Goal: Book appointment/travel/reservation

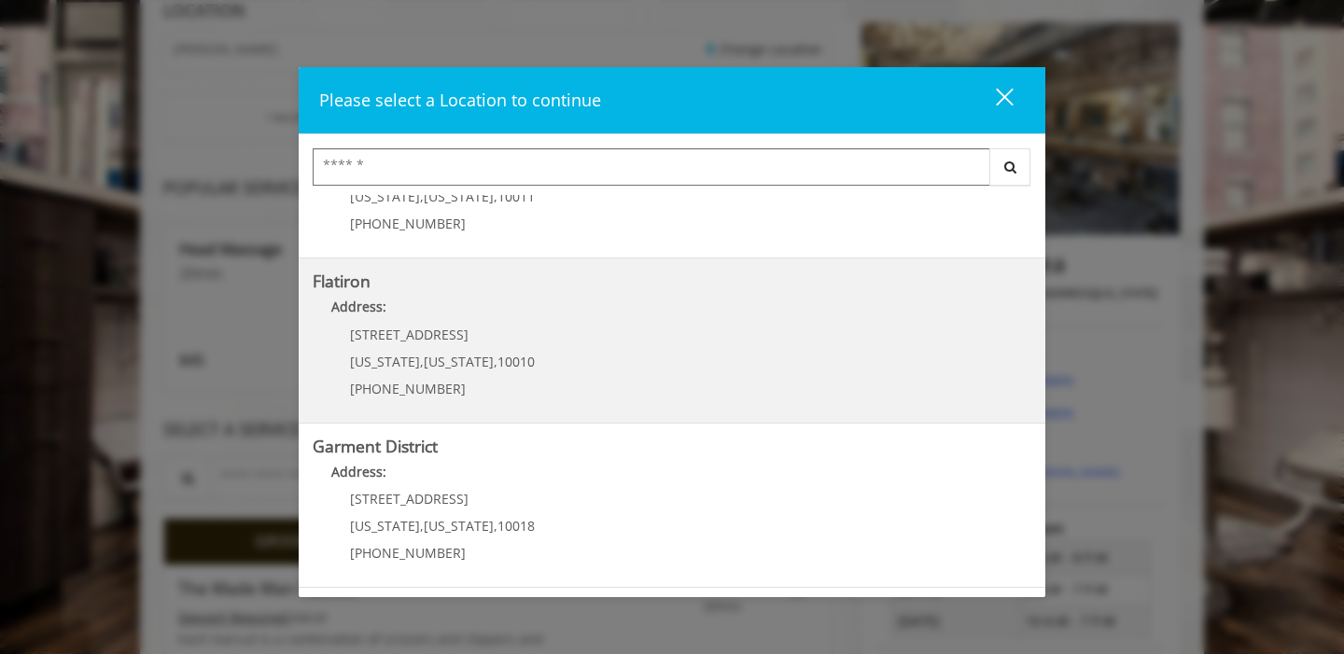
scroll to position [233, 0]
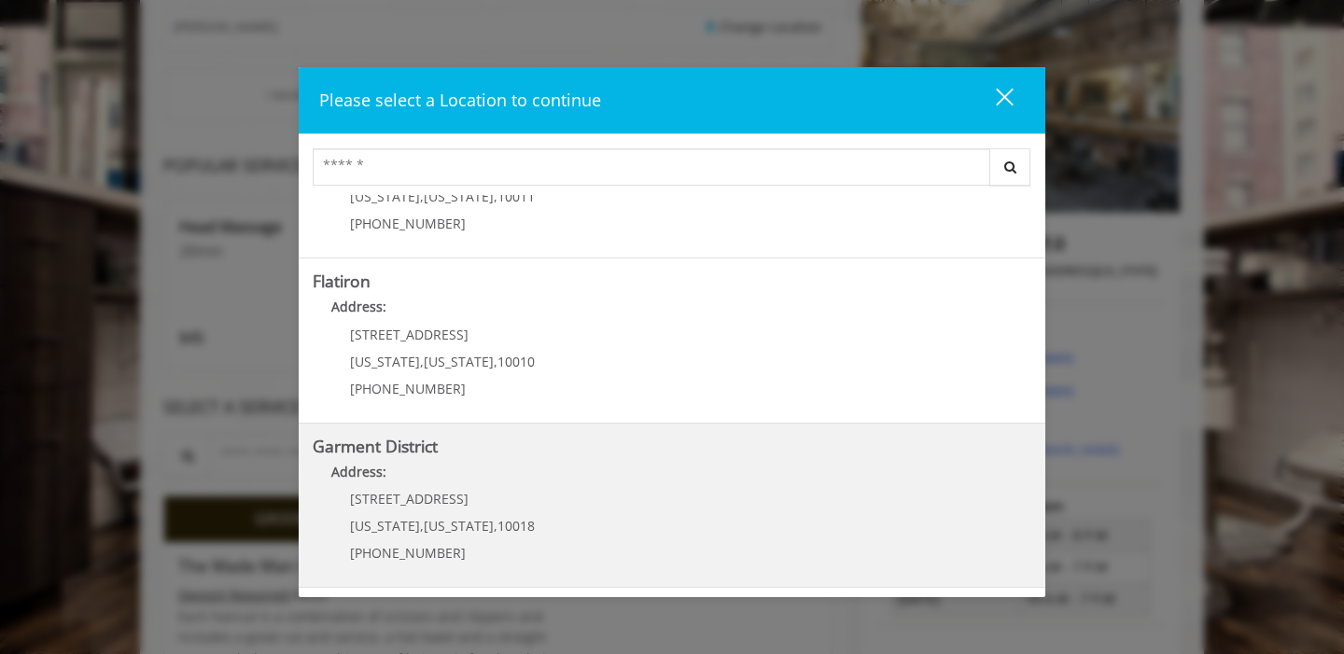
click at [509, 489] on District "Address:" at bounding box center [672, 477] width 719 height 30
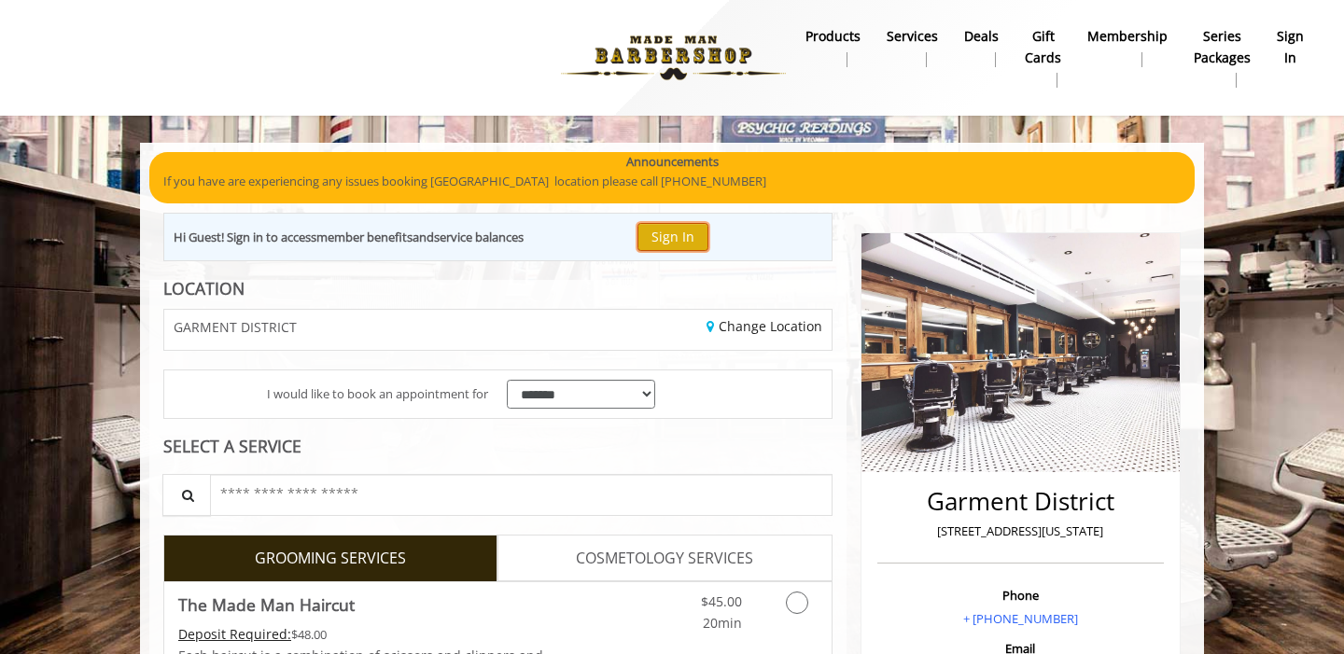
click at [674, 238] on button "Sign In" at bounding box center [673, 236] width 71 height 27
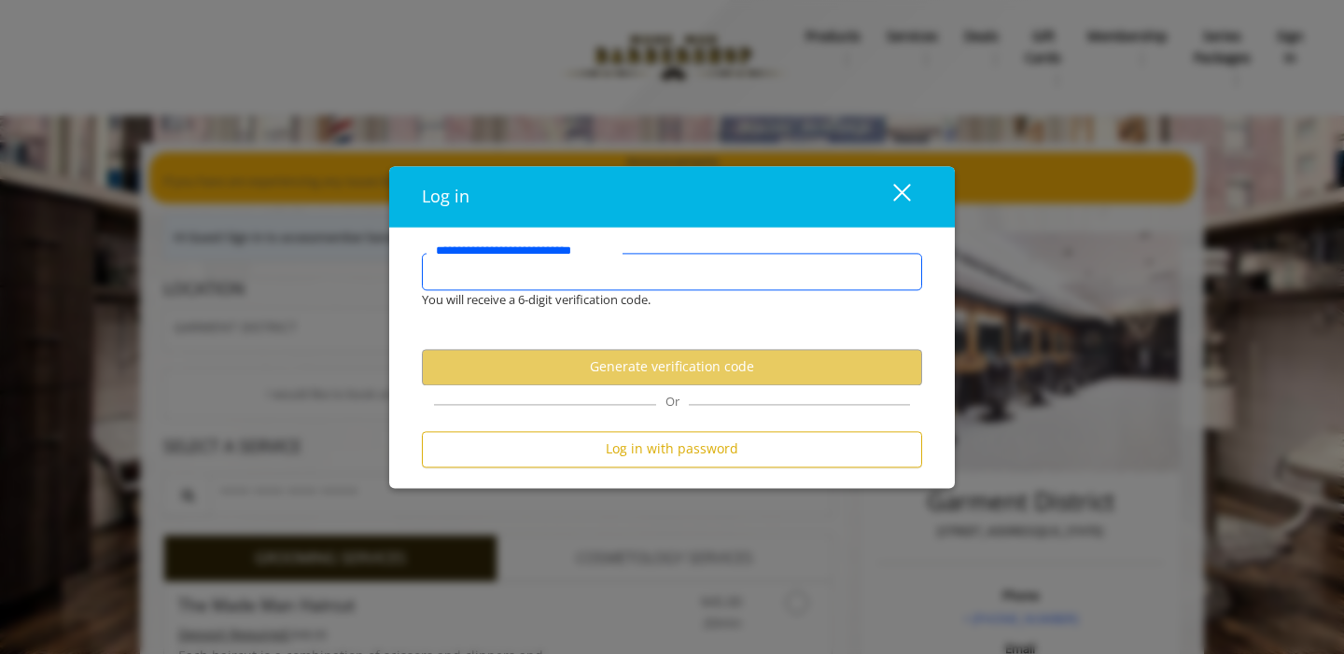
click at [608, 267] on input "**********" at bounding box center [672, 271] width 500 height 37
click at [609, 273] on input "**********" at bounding box center [672, 271] width 500 height 37
click at [636, 275] on input "**********" at bounding box center [672, 271] width 500 height 37
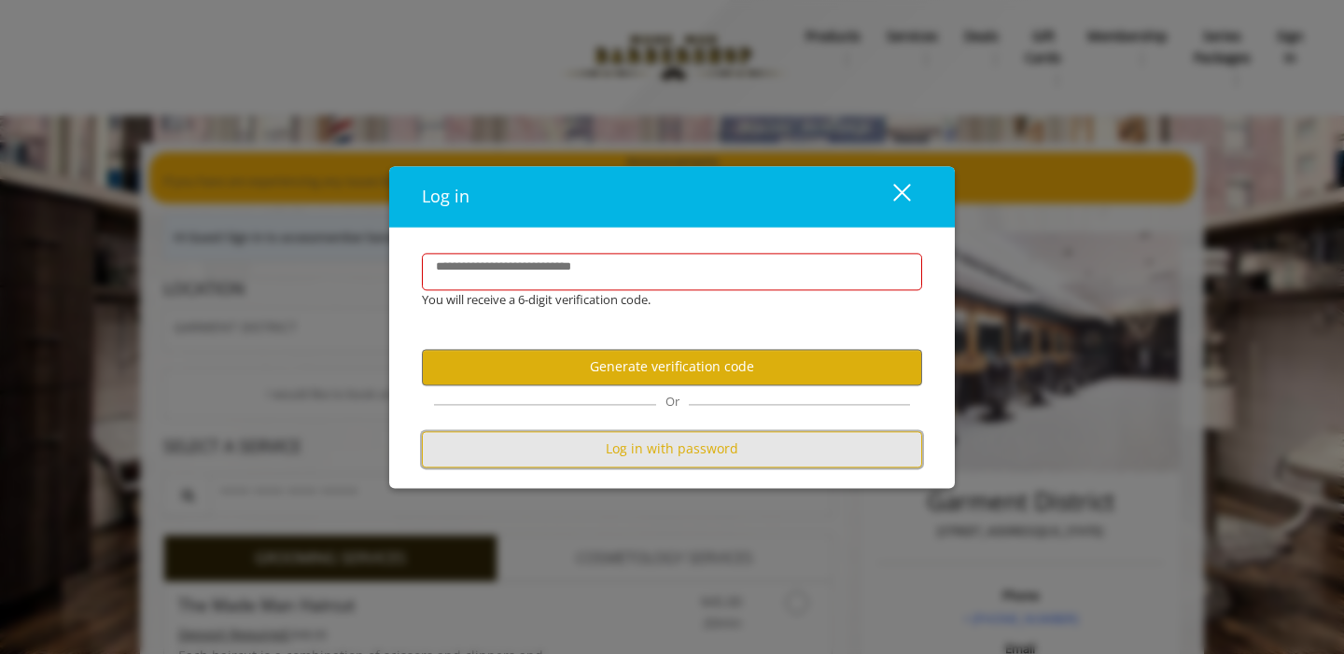
click at [560, 442] on button "Log in with password" at bounding box center [672, 449] width 500 height 36
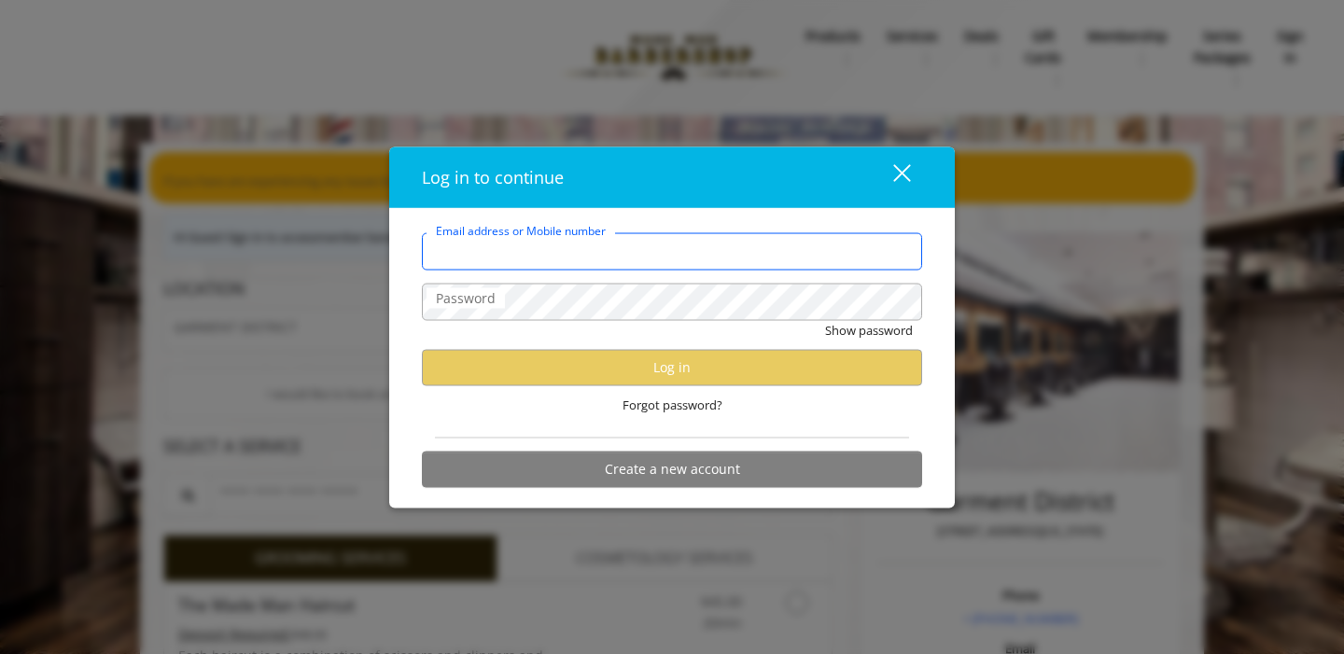
type input "**********"
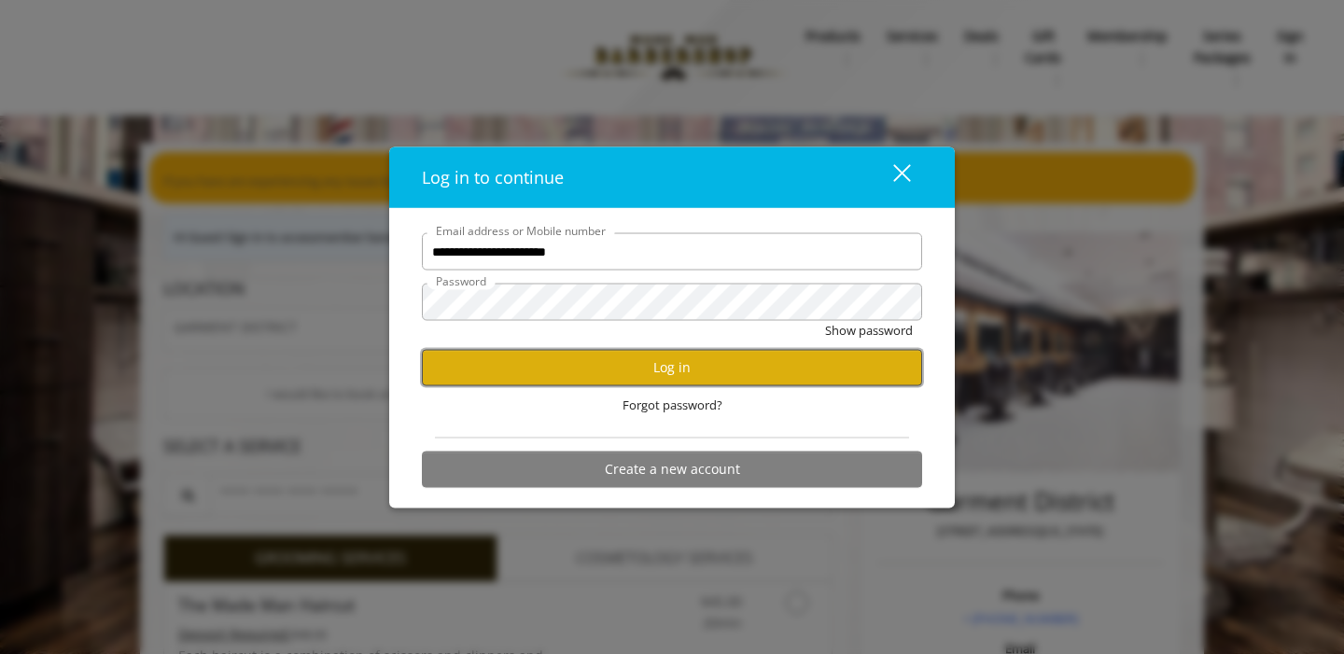
click at [590, 372] on button "Log in" at bounding box center [672, 367] width 500 height 36
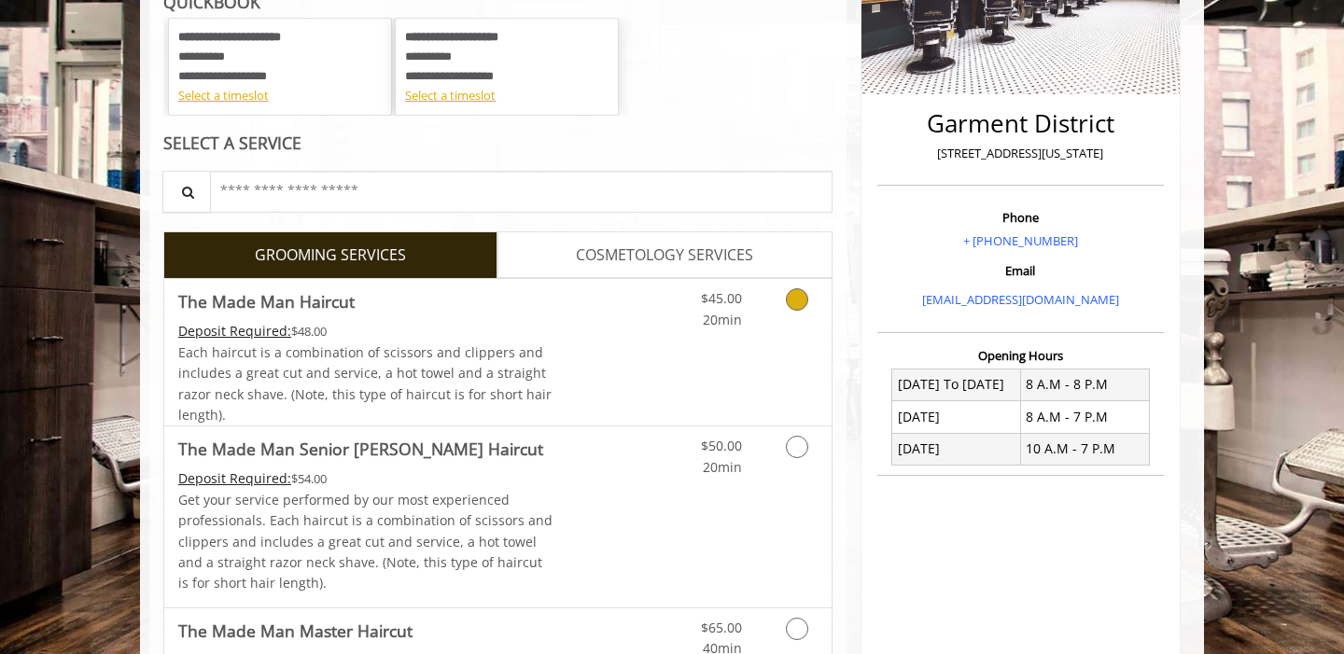
scroll to position [376, 0]
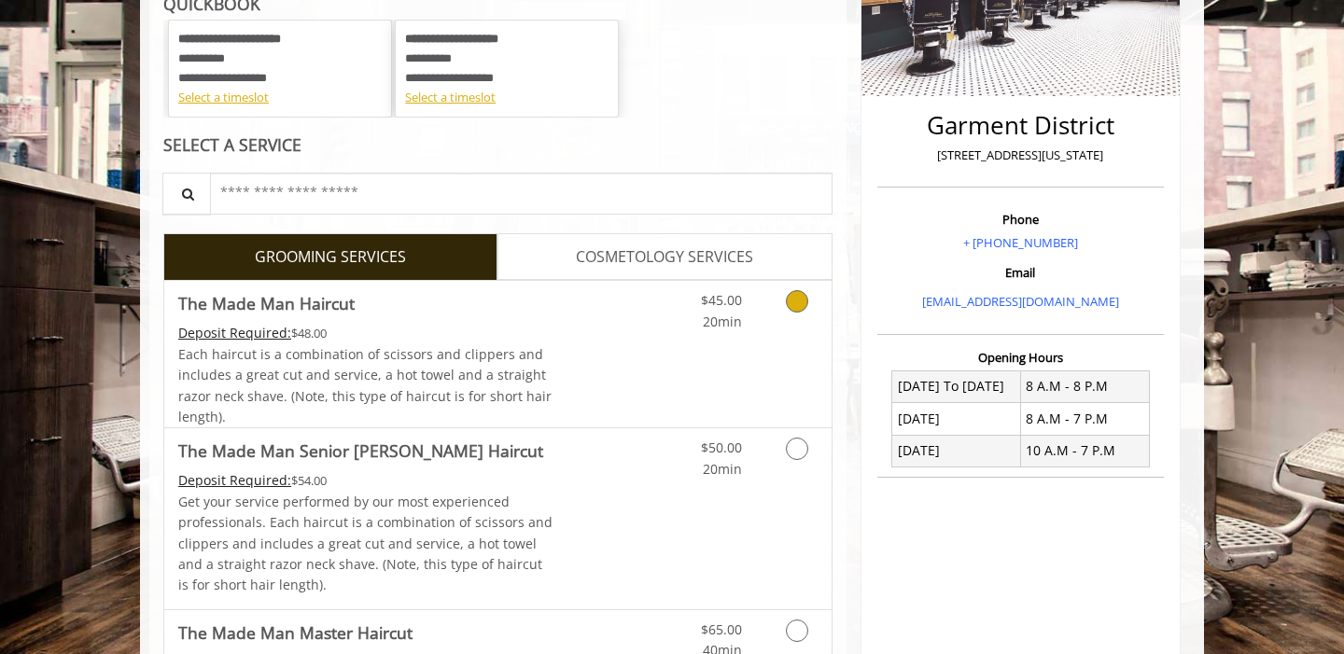
click at [629, 327] on link "Discounted Price" at bounding box center [609, 354] width 111 height 147
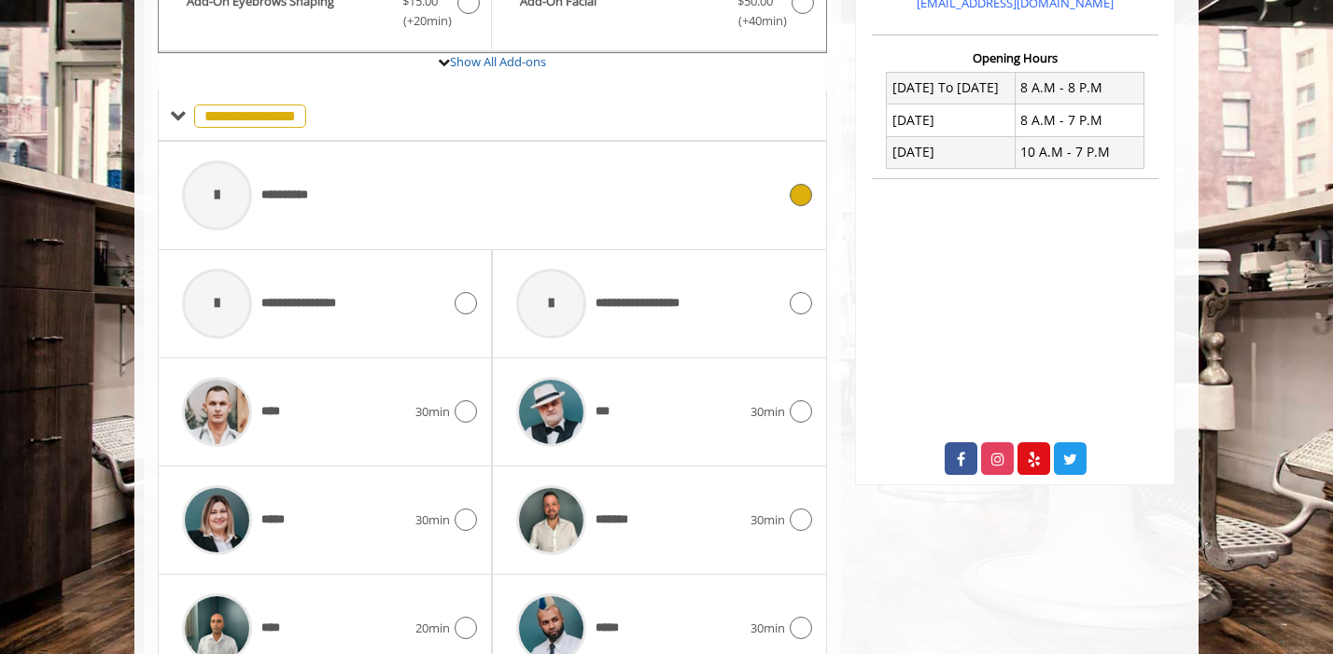
scroll to position [690, 0]
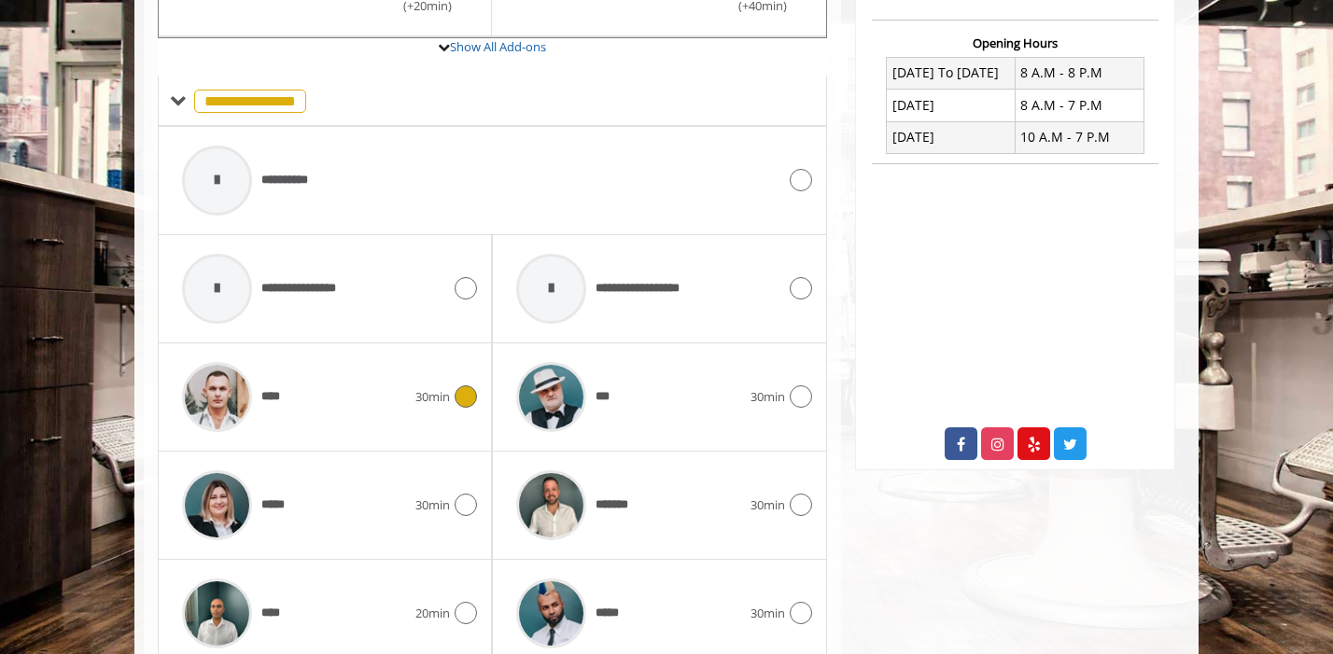
click at [456, 402] on icon at bounding box center [466, 397] width 22 height 22
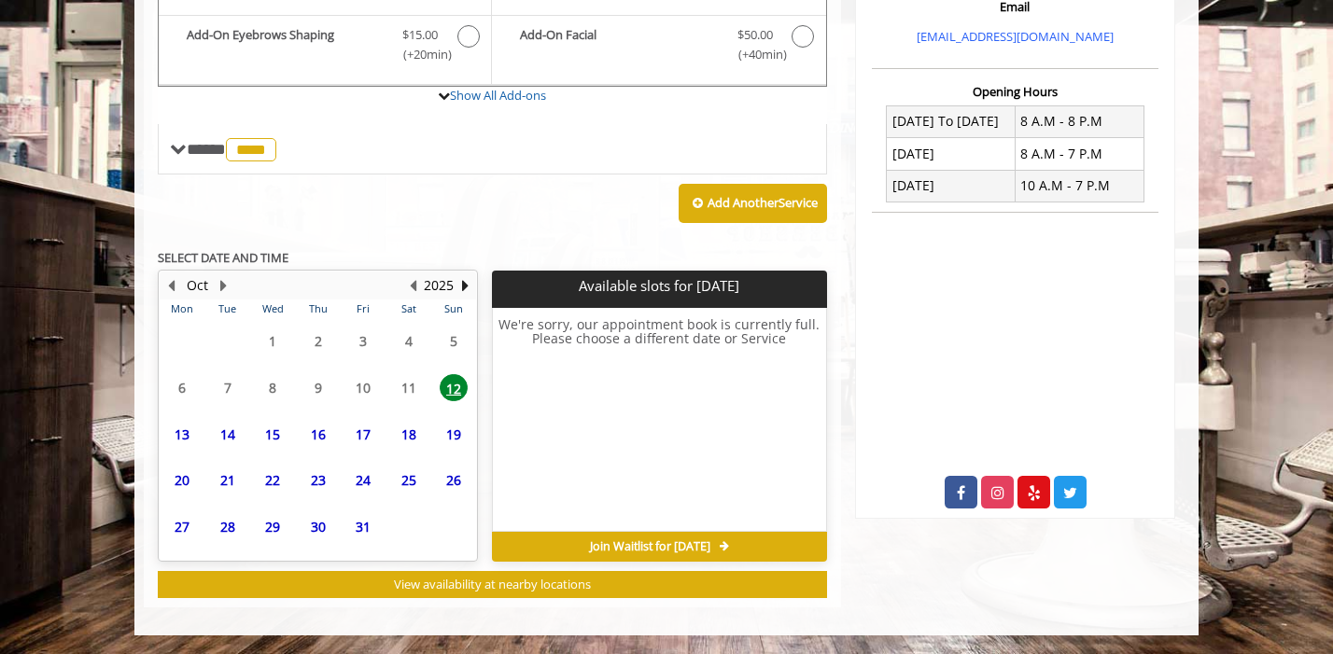
scroll to position [640, 0]
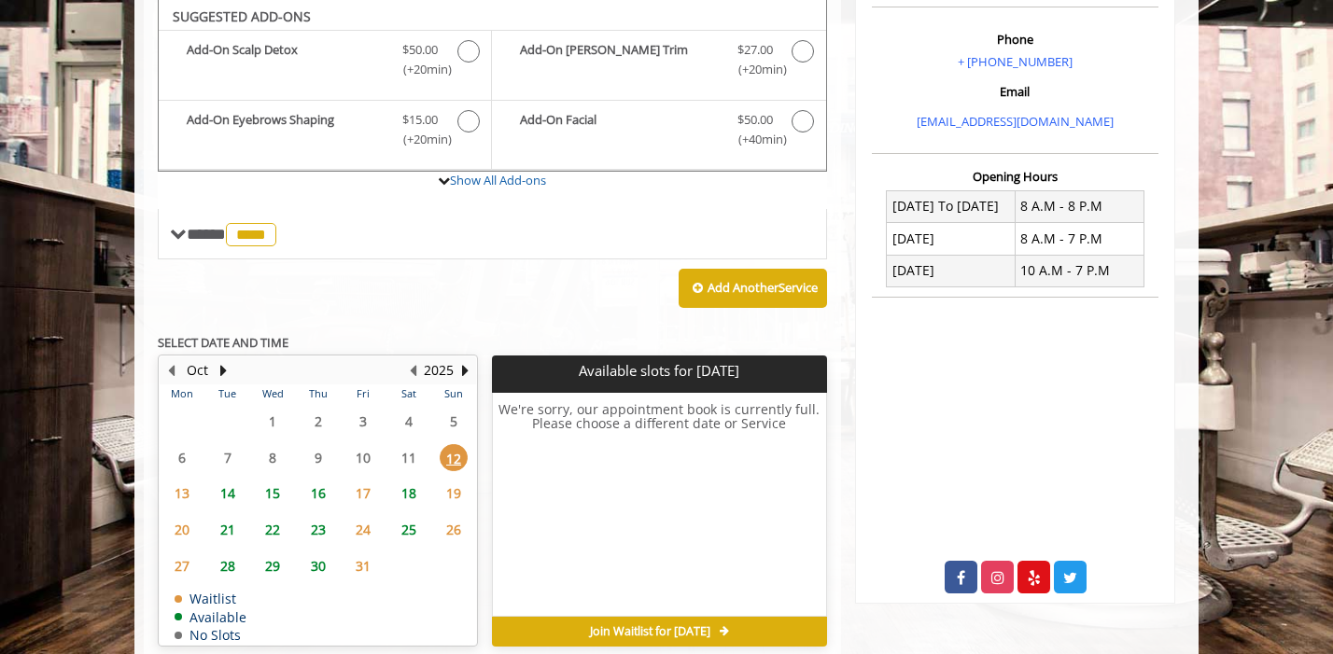
click at [188, 494] on span "13" at bounding box center [182, 493] width 28 height 27
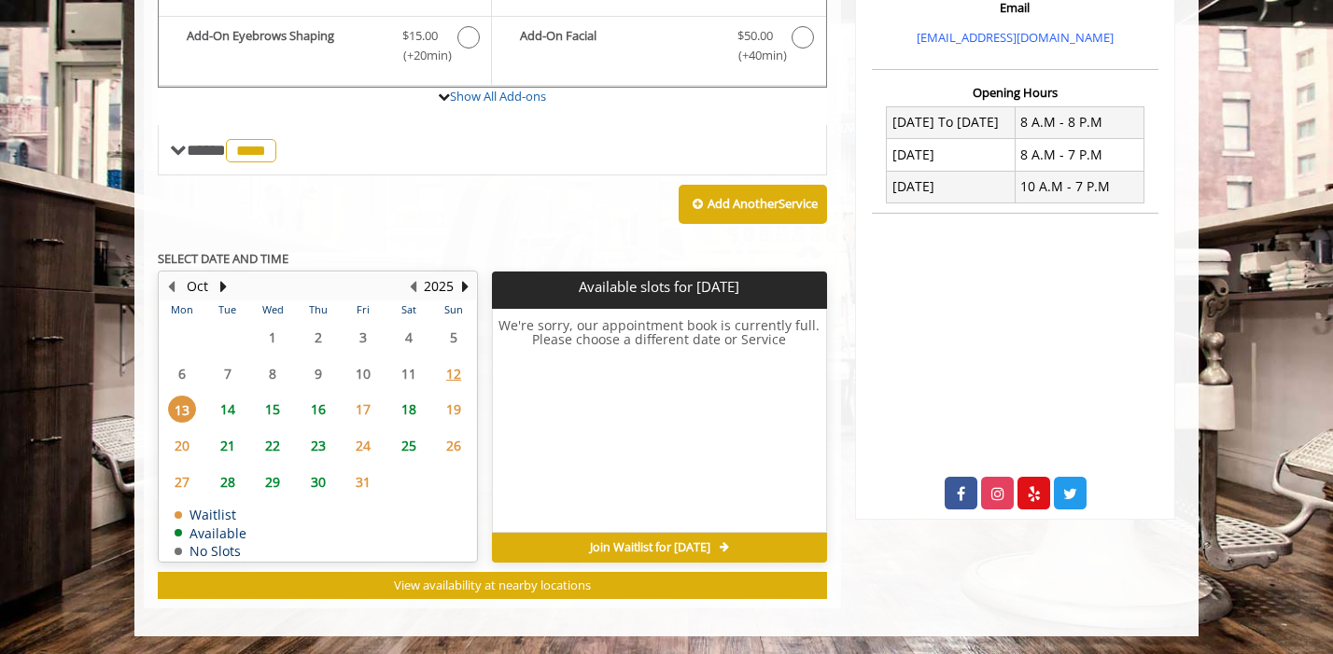
click at [228, 411] on span "14" at bounding box center [228, 409] width 28 height 27
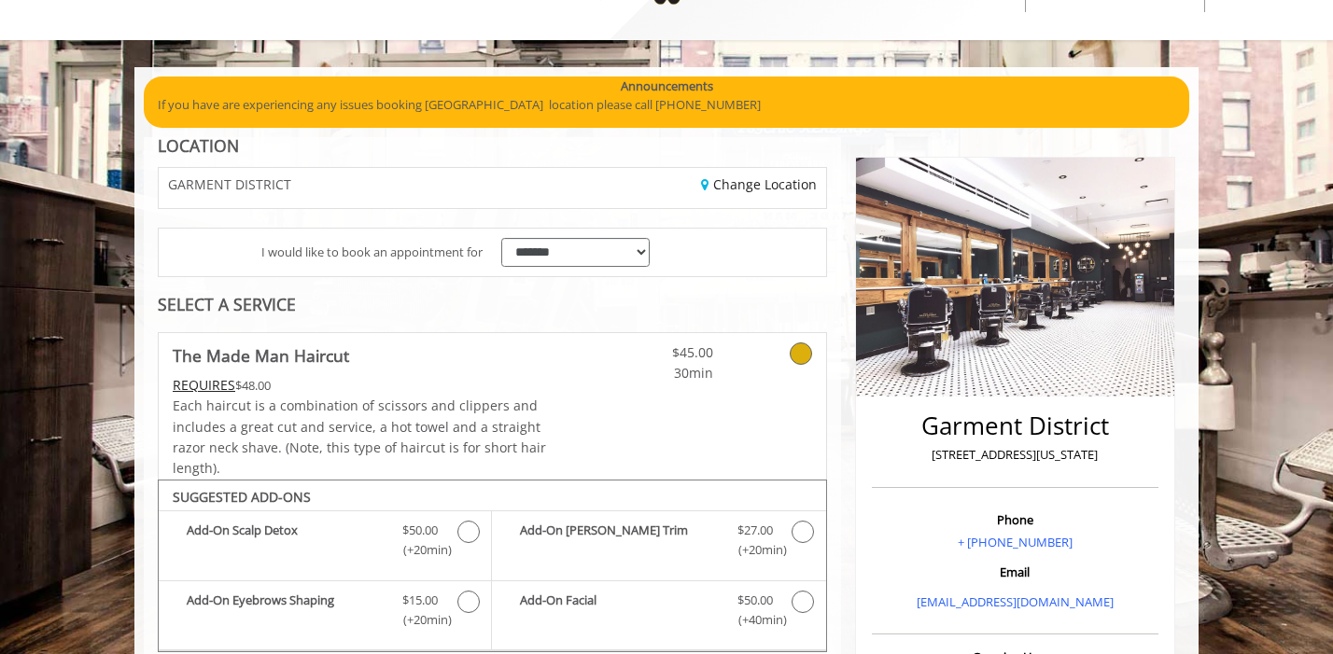
scroll to position [75, 0]
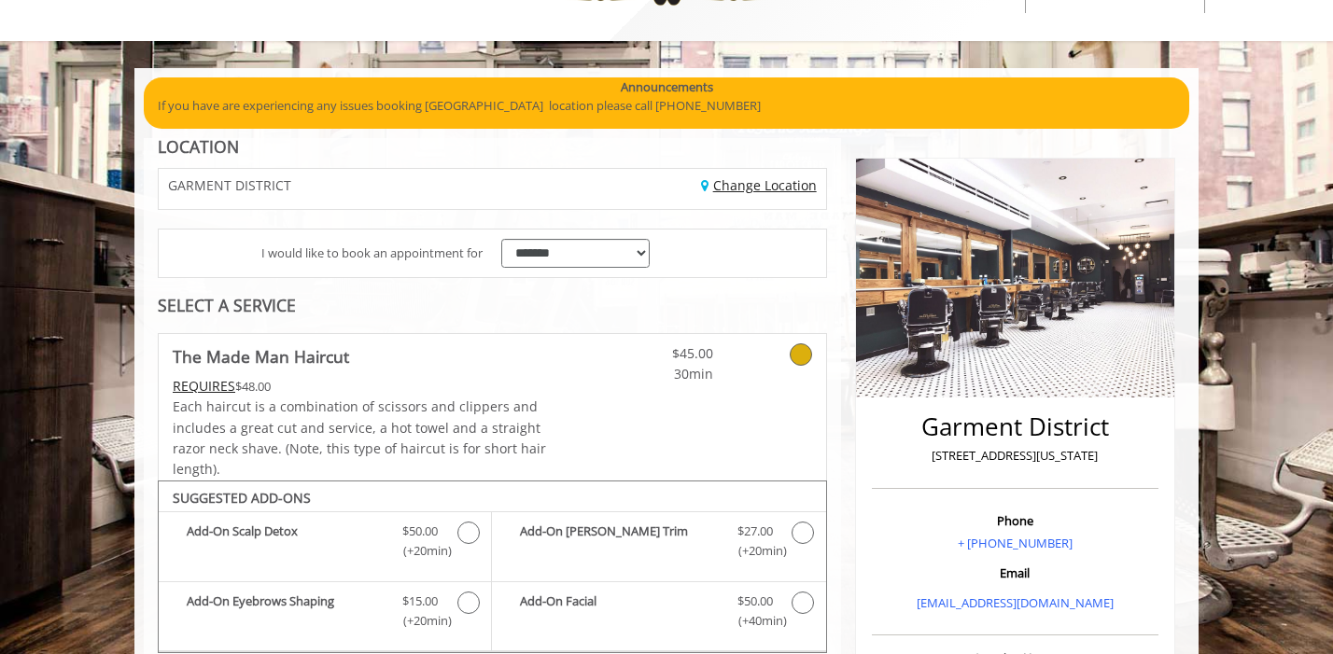
click at [733, 182] on link "Change Location" at bounding box center [759, 185] width 116 height 18
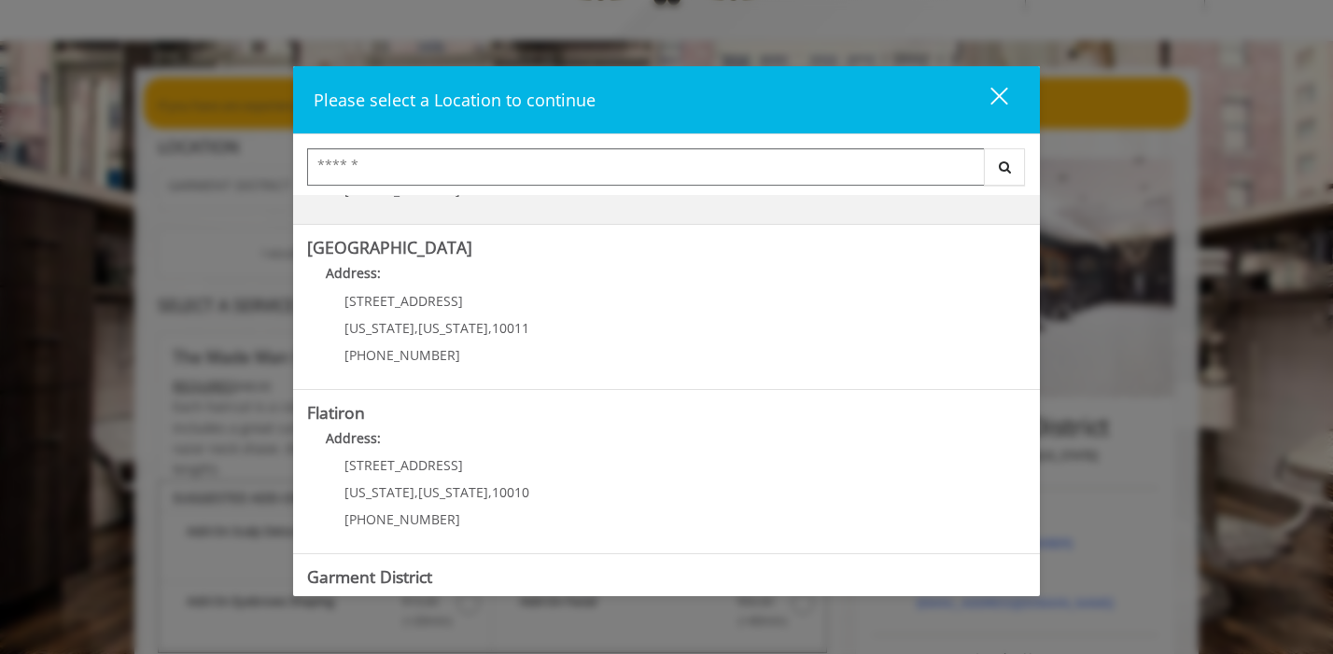
scroll to position [307, 0]
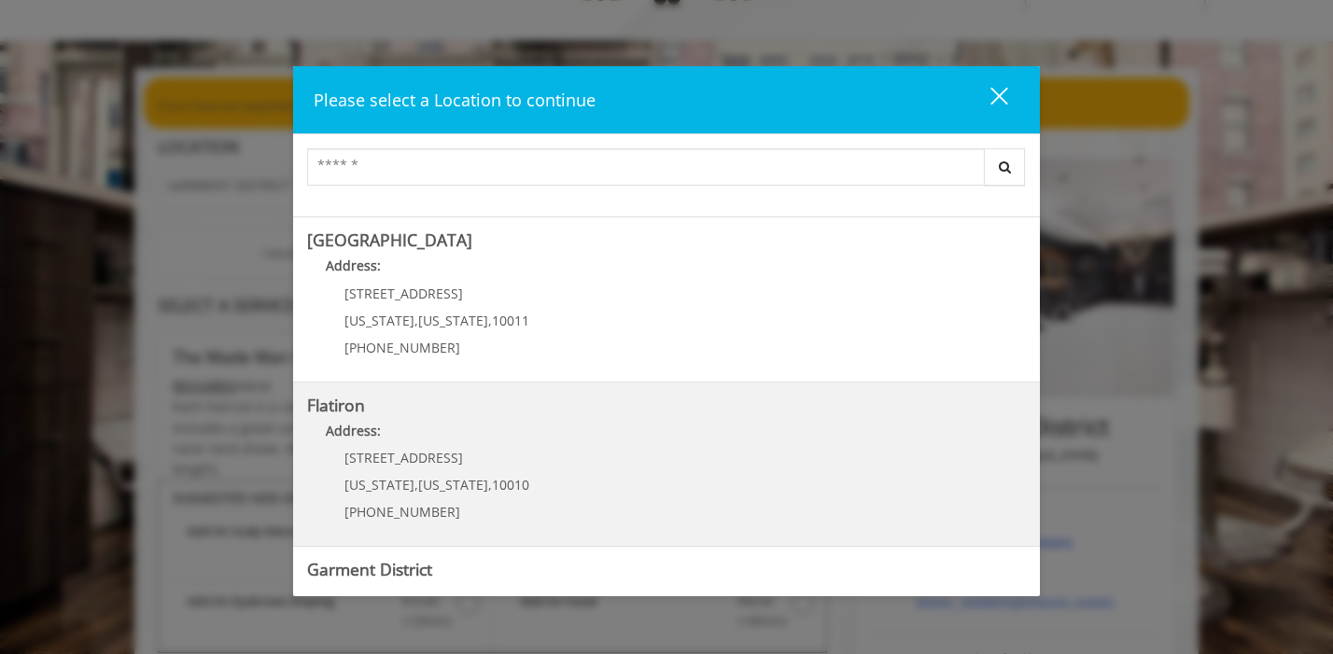
click at [501, 423] on "Address:" at bounding box center [666, 436] width 719 height 30
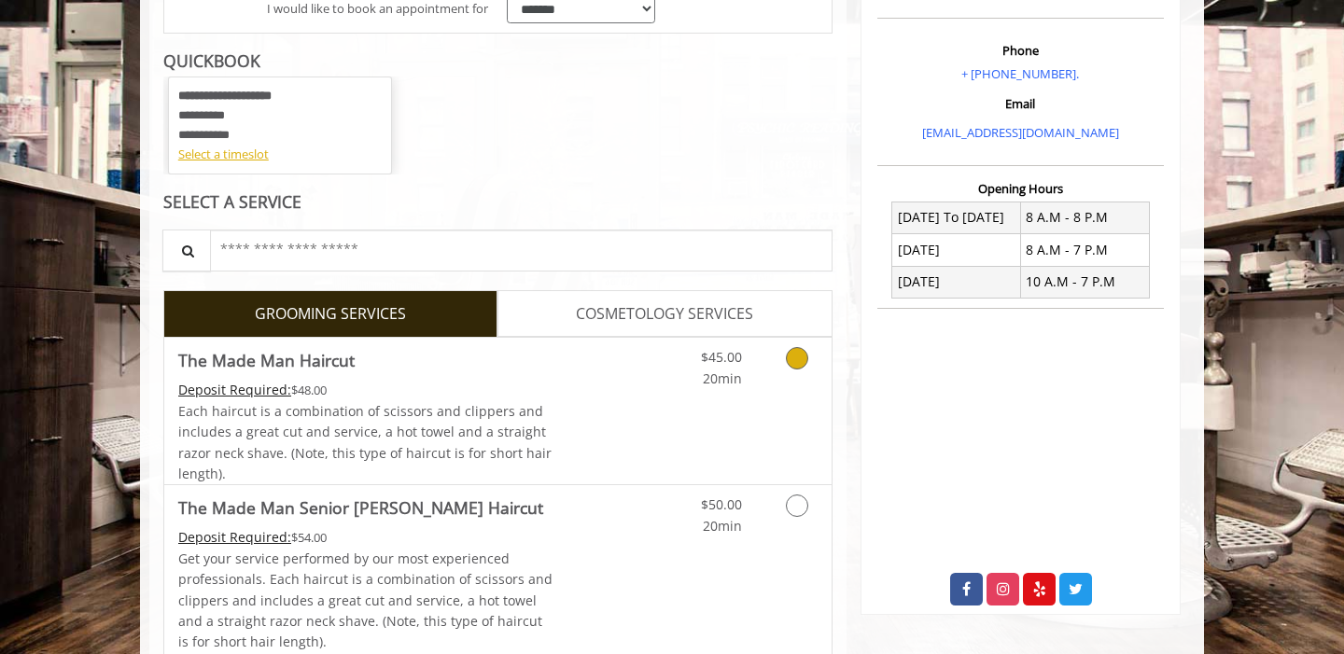
click at [741, 362] on span "$45.00" at bounding box center [721, 357] width 41 height 18
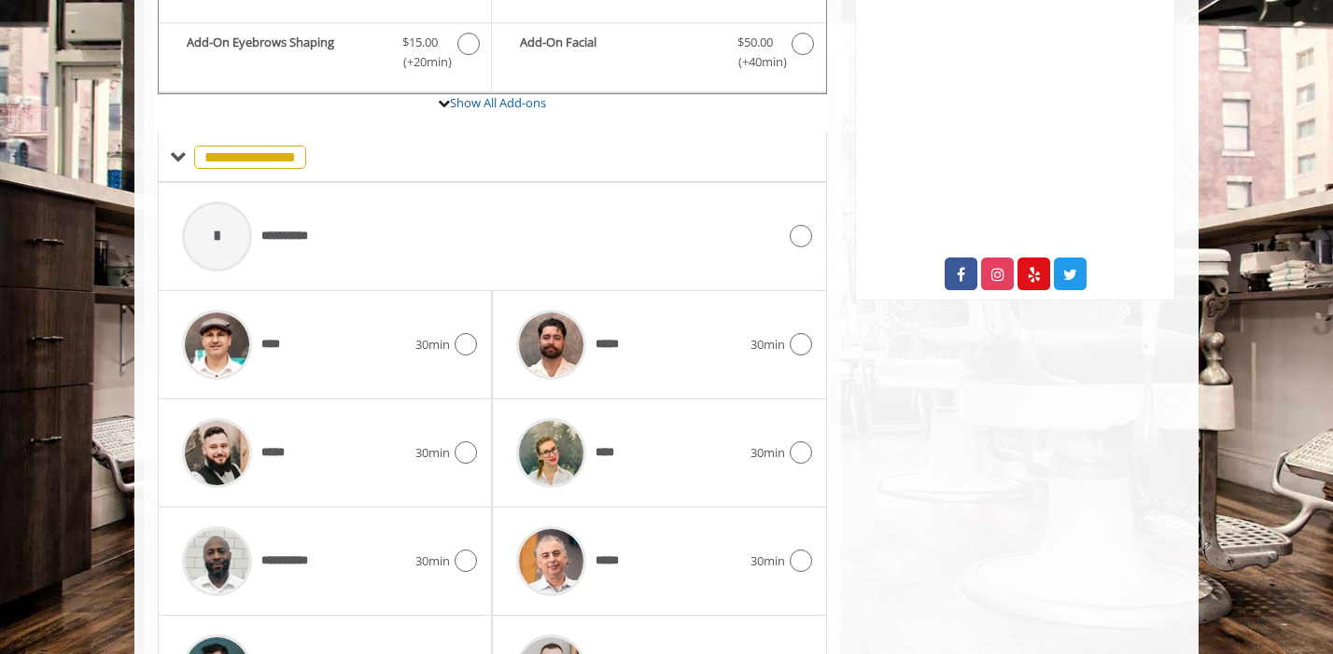
scroll to position [719, 0]
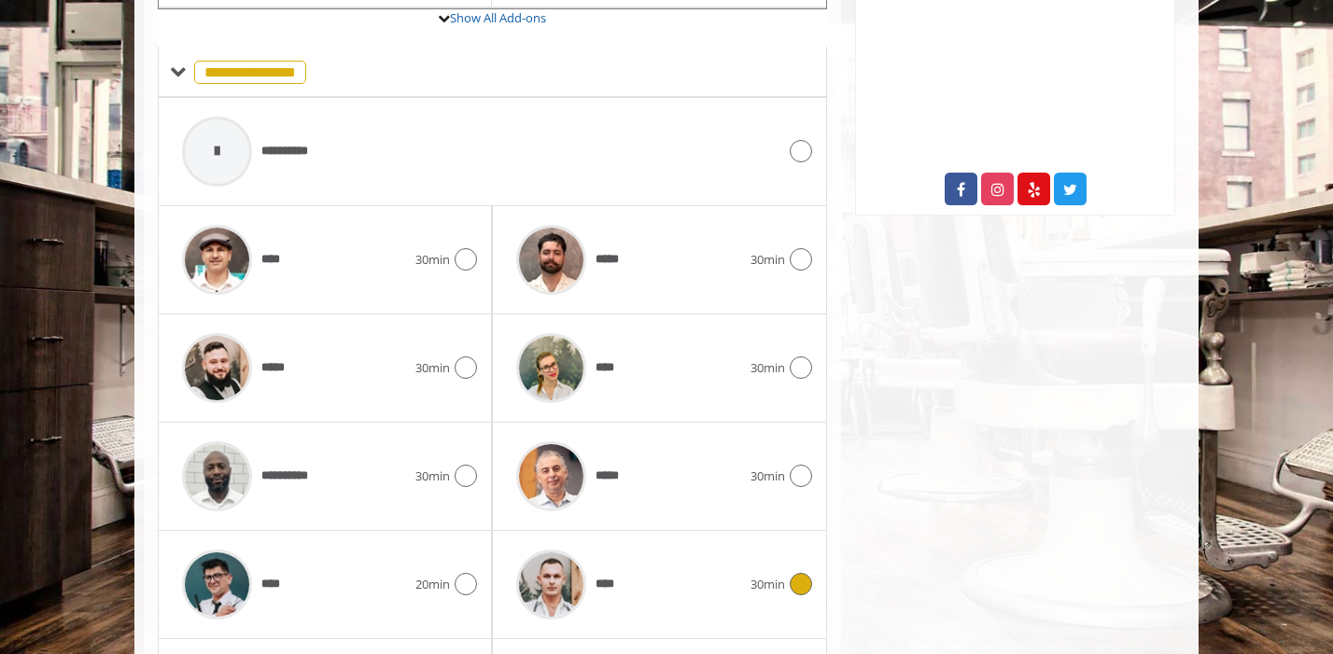
click at [696, 576] on div "****" at bounding box center [628, 584] width 243 height 89
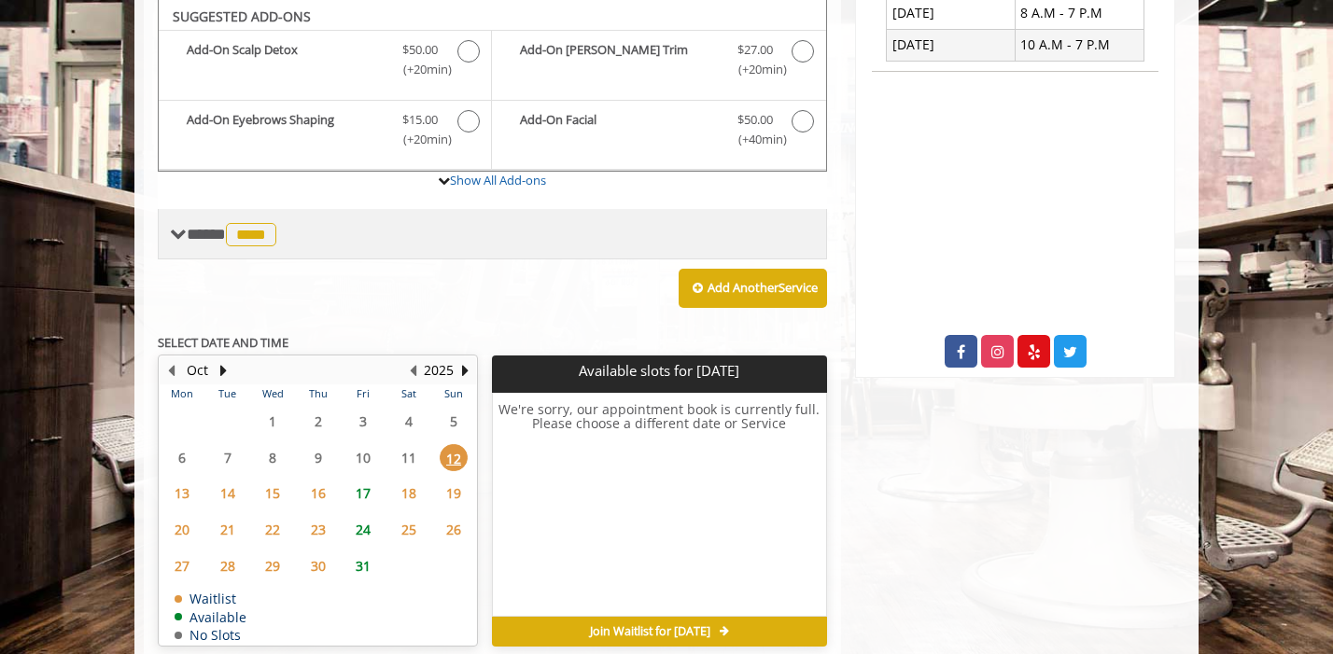
scroll to position [0, 0]
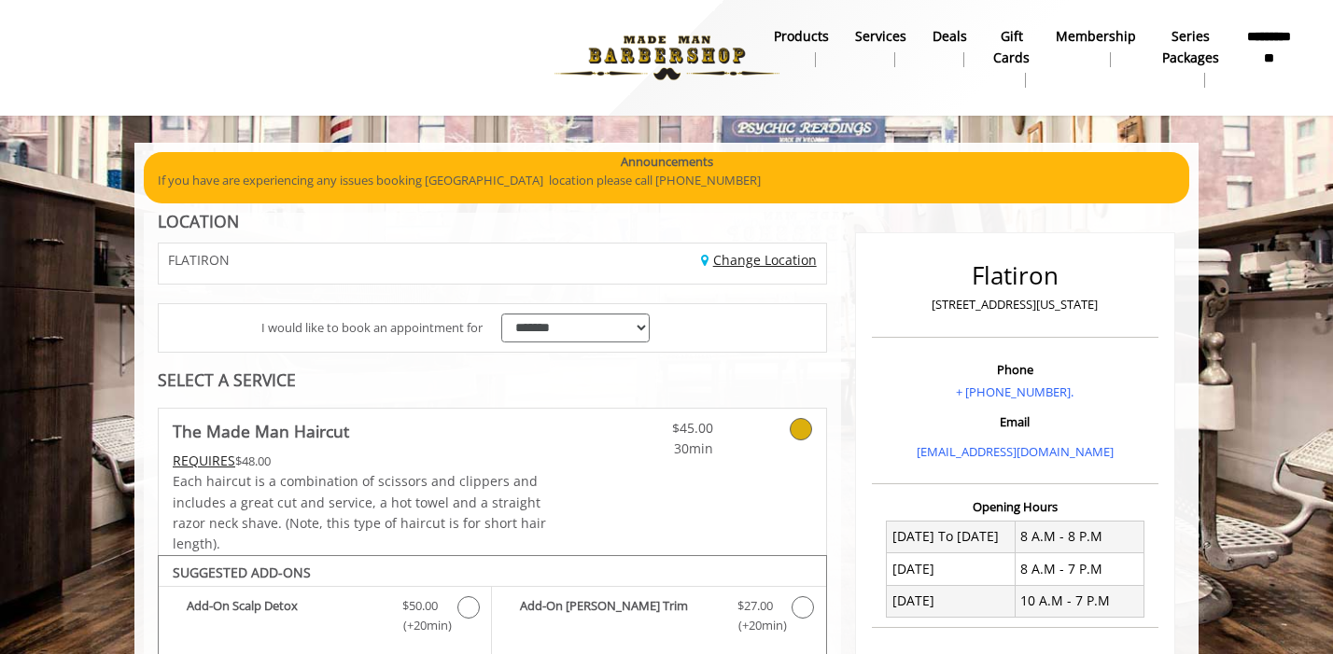
click at [778, 262] on link "Change Location" at bounding box center [759, 260] width 116 height 18
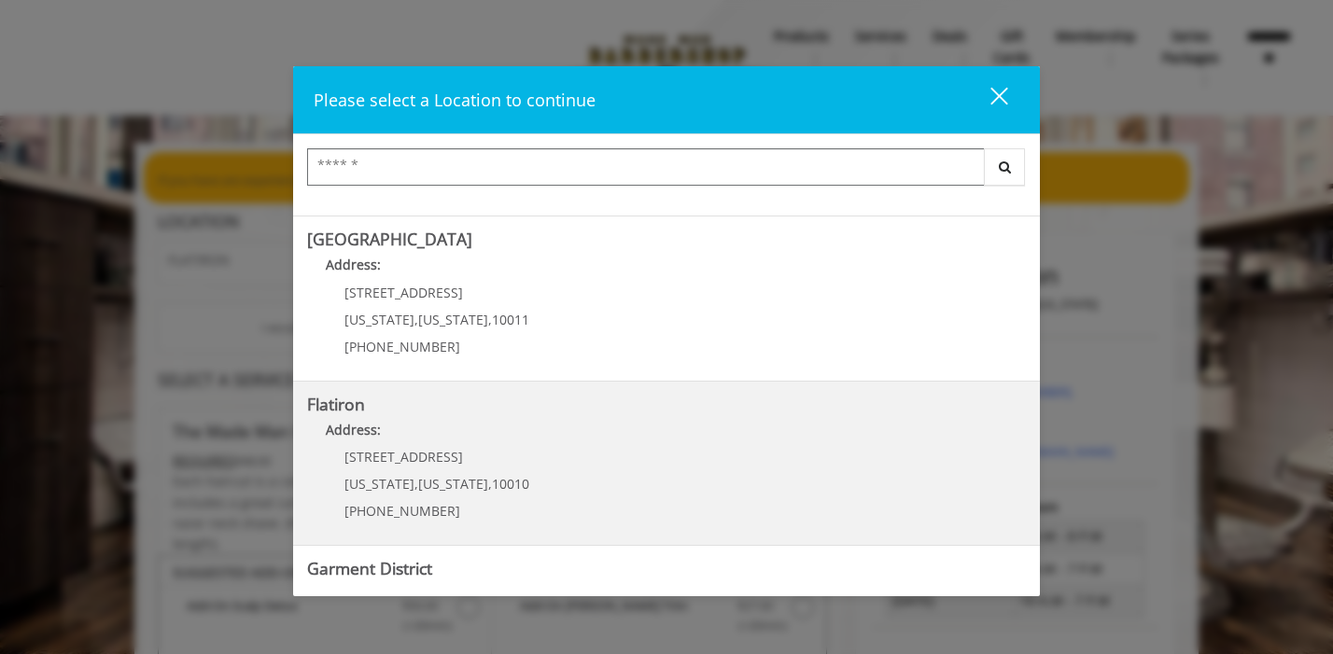
scroll to position [431, 0]
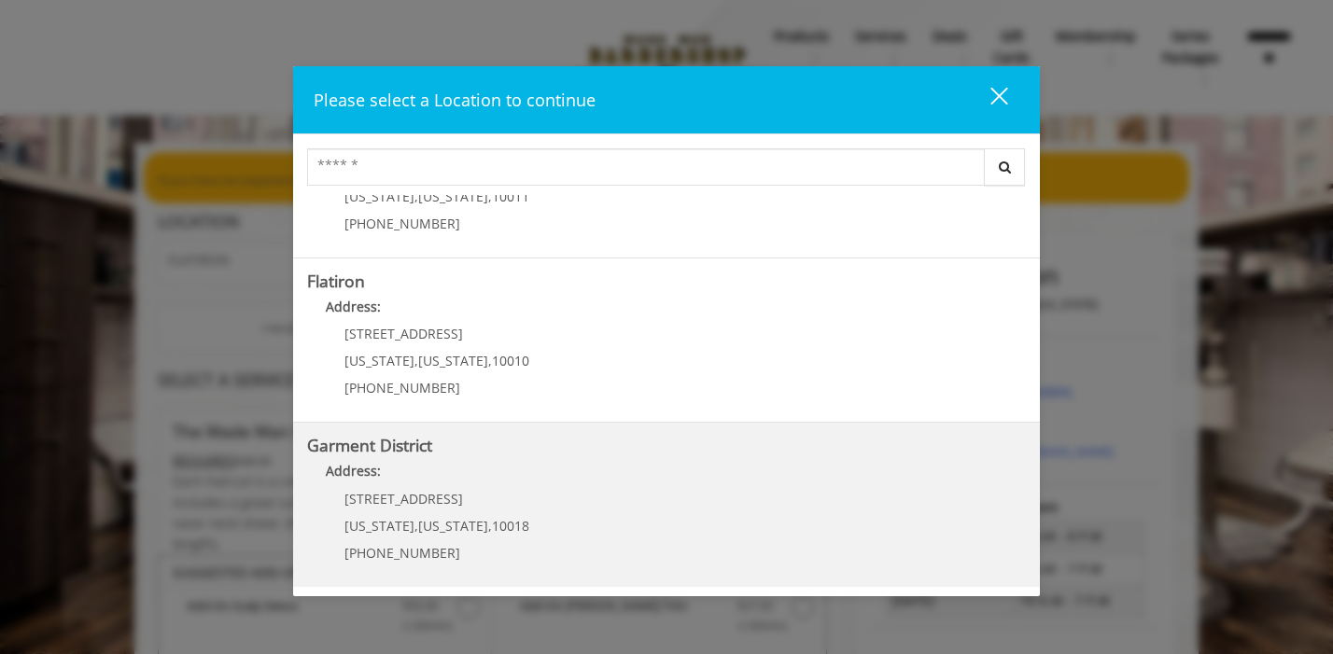
click at [502, 474] on District "Address:" at bounding box center [666, 476] width 719 height 30
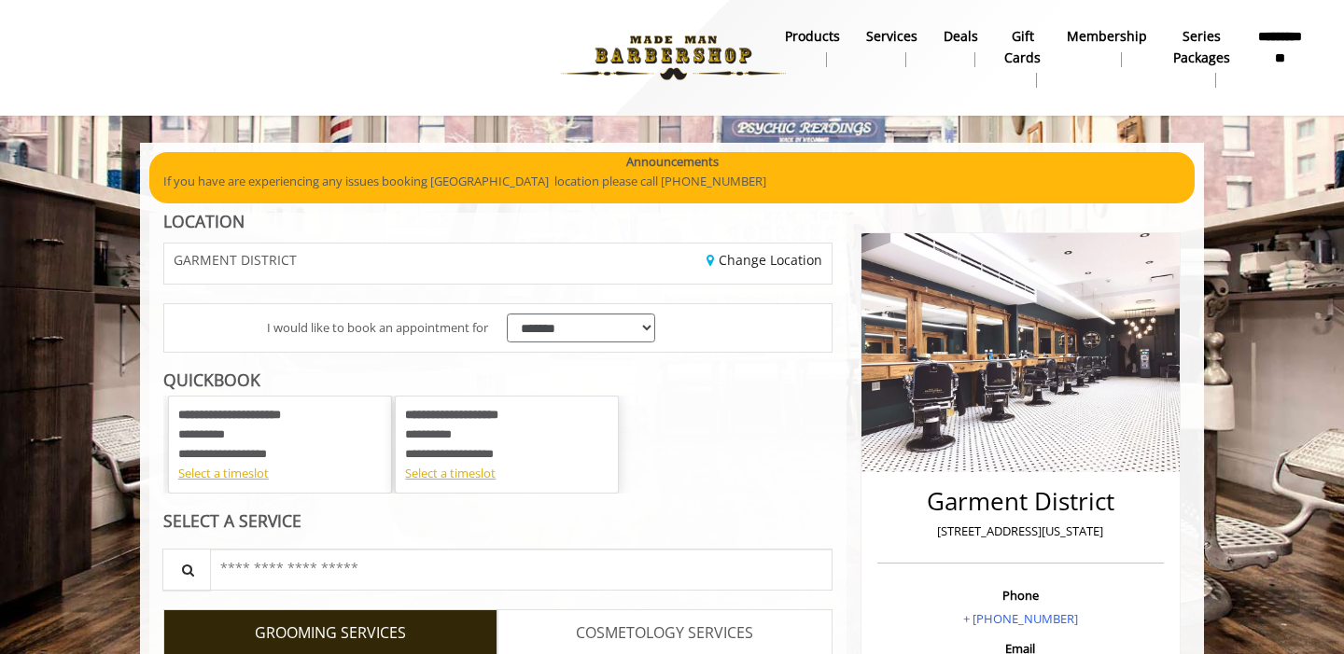
scroll to position [286, 0]
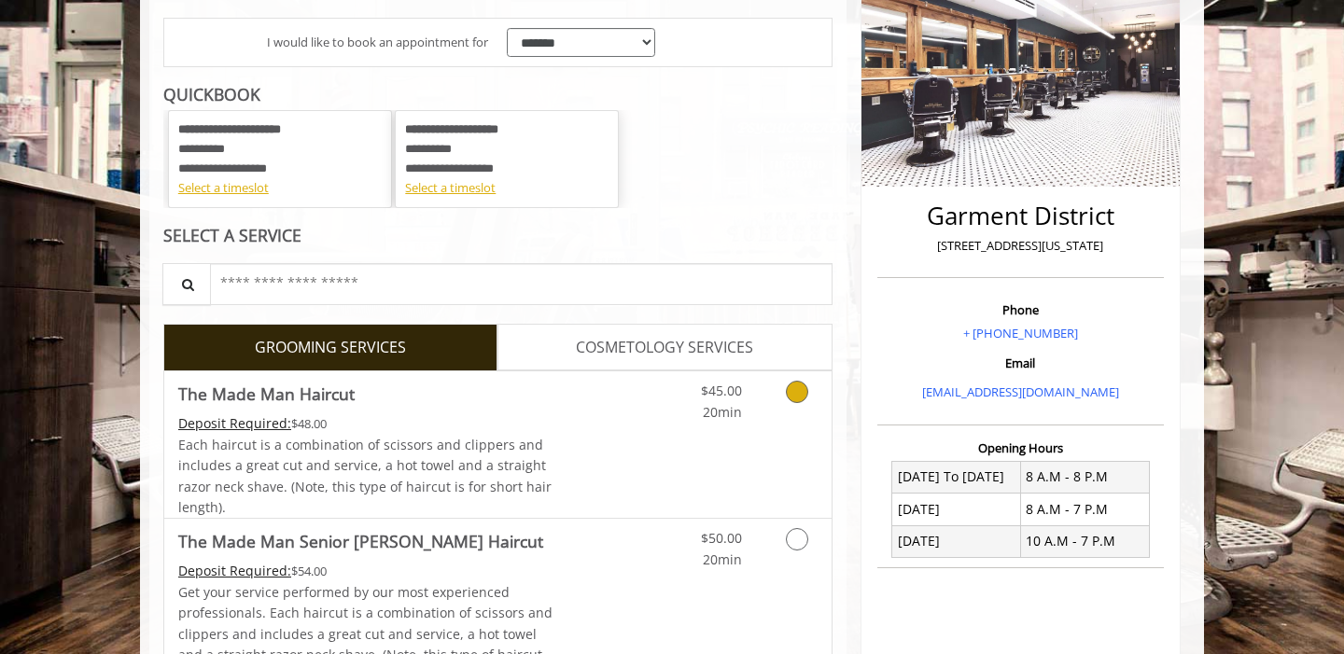
click at [784, 394] on link "Grooming services" at bounding box center [794, 397] width 48 height 51
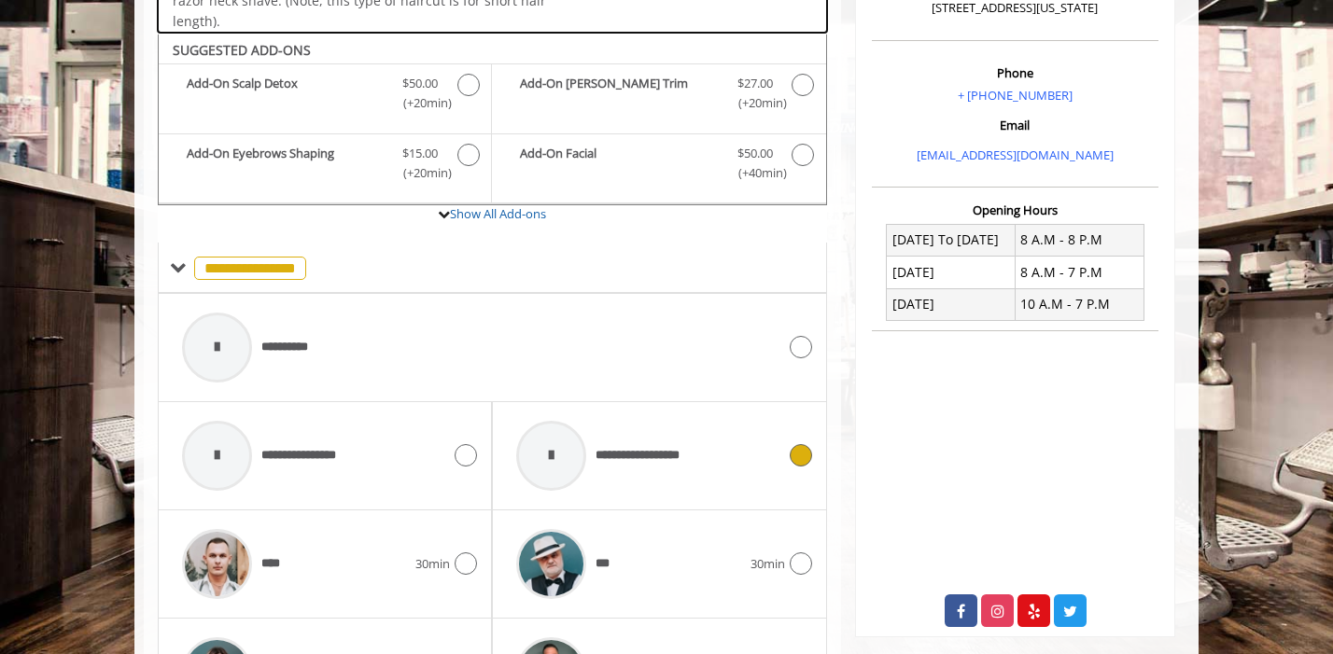
scroll to position [555, 0]
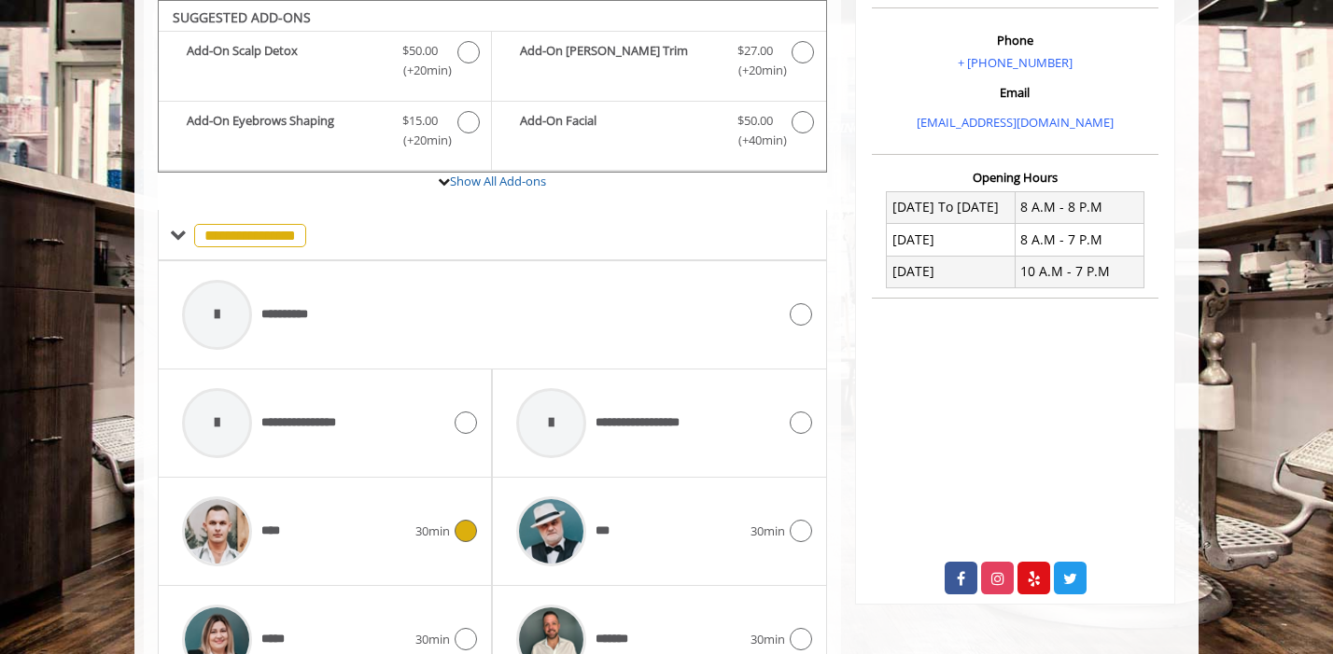
click at [464, 531] on icon at bounding box center [466, 531] width 22 height 22
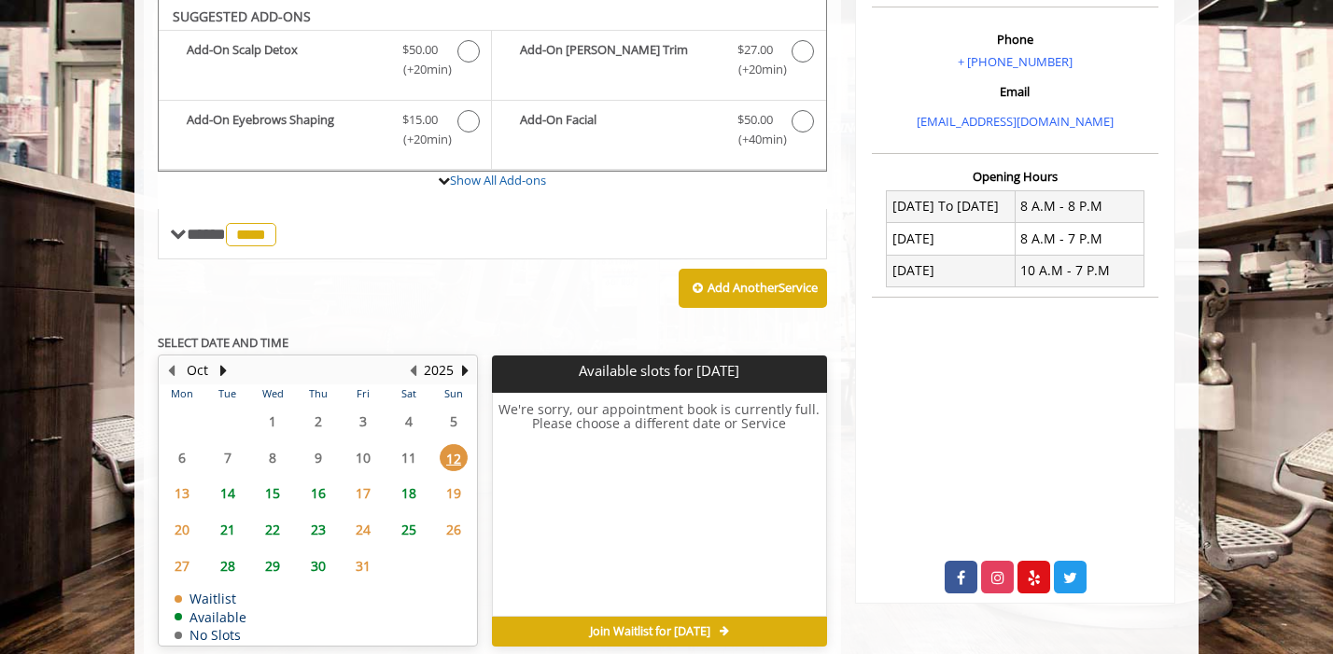
click at [225, 494] on span "14" at bounding box center [228, 493] width 28 height 27
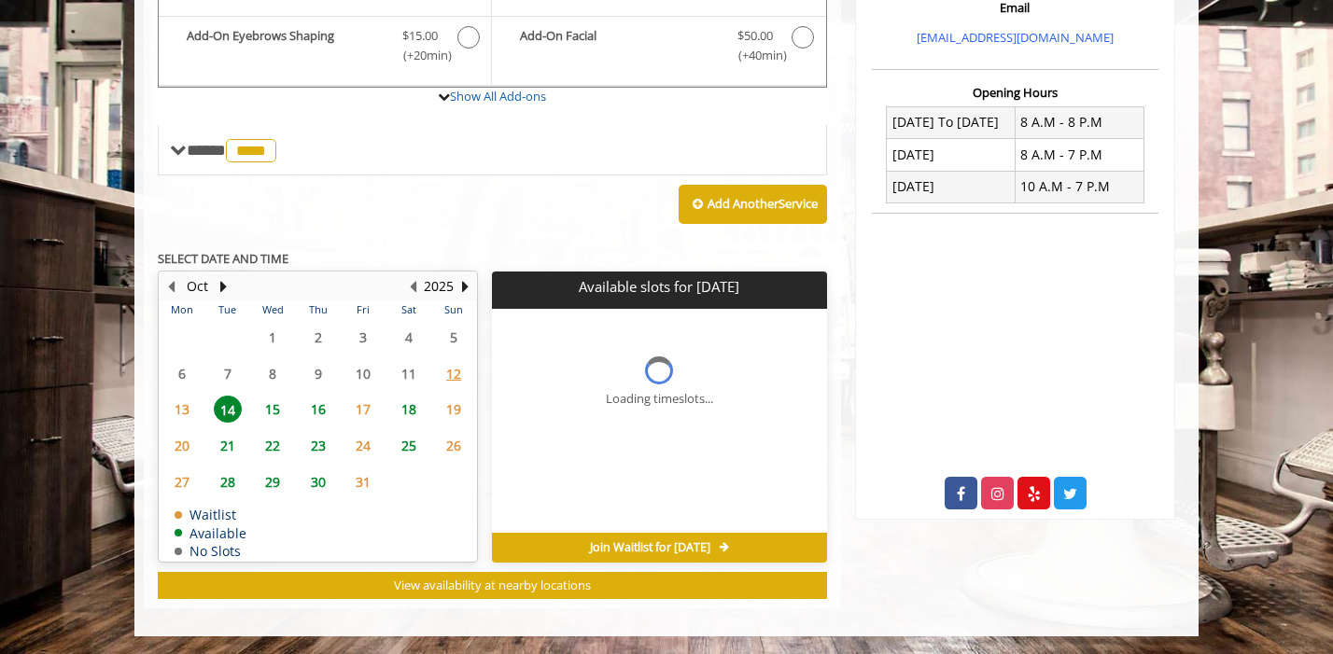
scroll to position [653, 0]
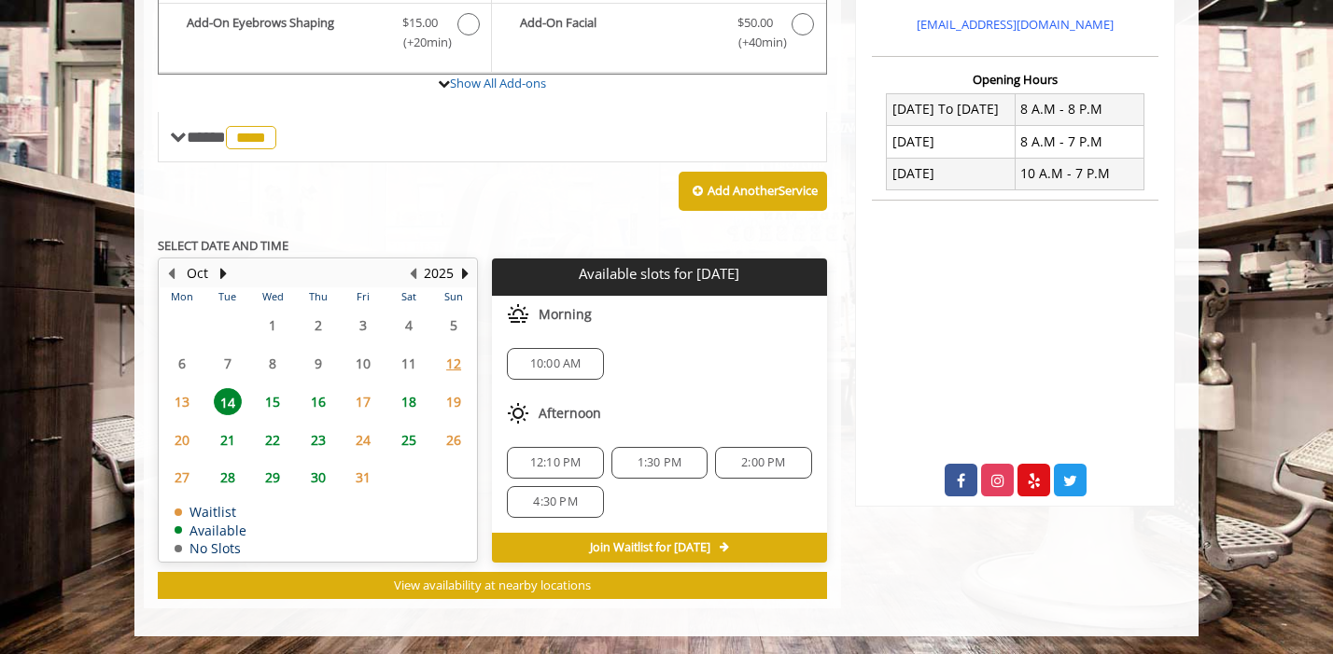
click at [313, 396] on span "16" at bounding box center [318, 401] width 28 height 27
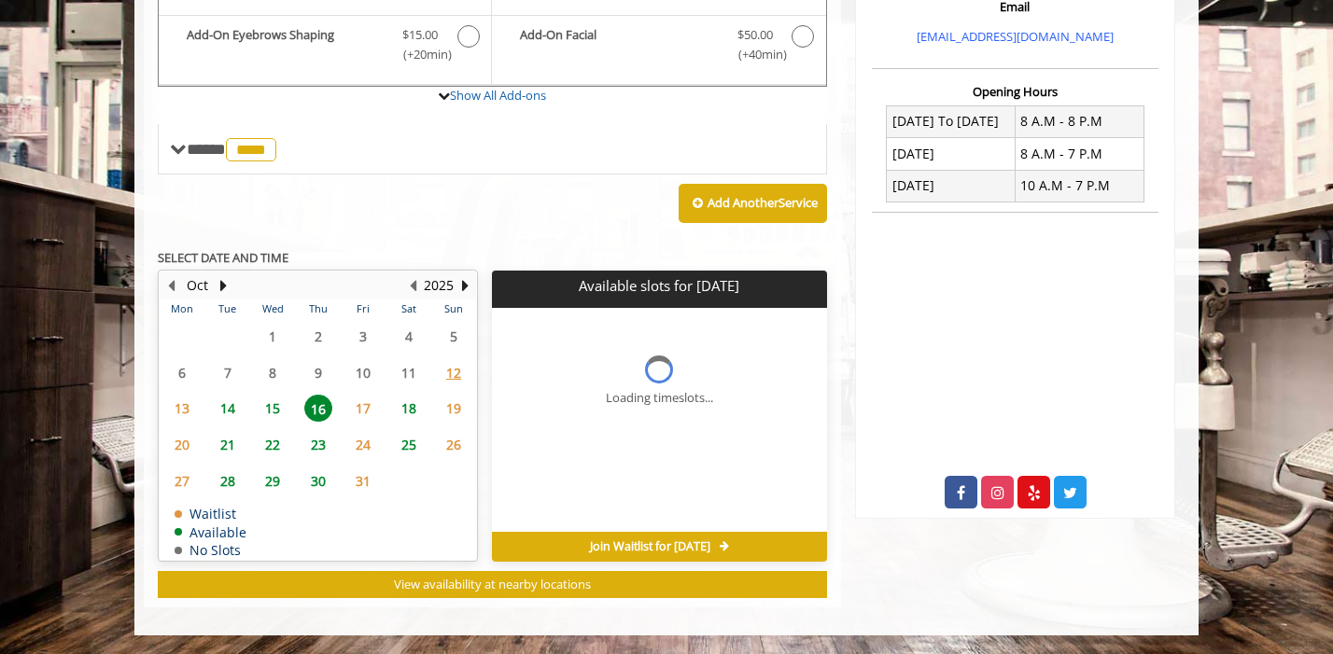
scroll to position [640, 0]
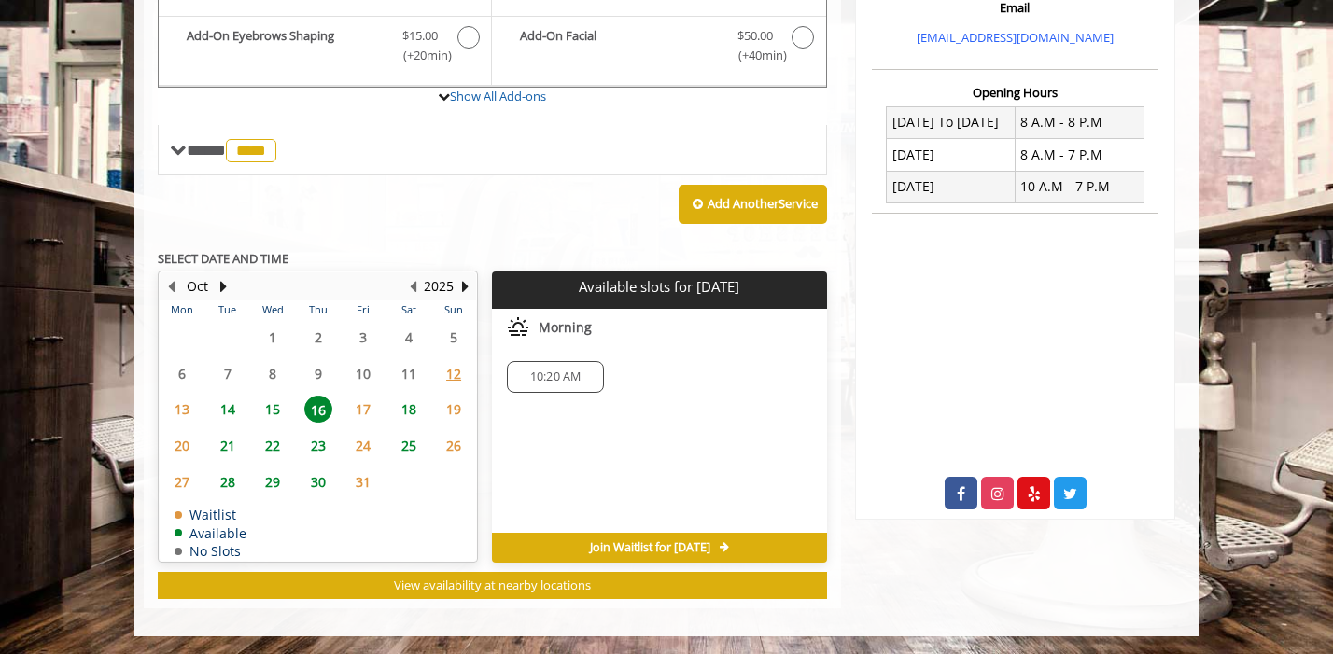
click at [228, 410] on span "14" at bounding box center [228, 409] width 28 height 27
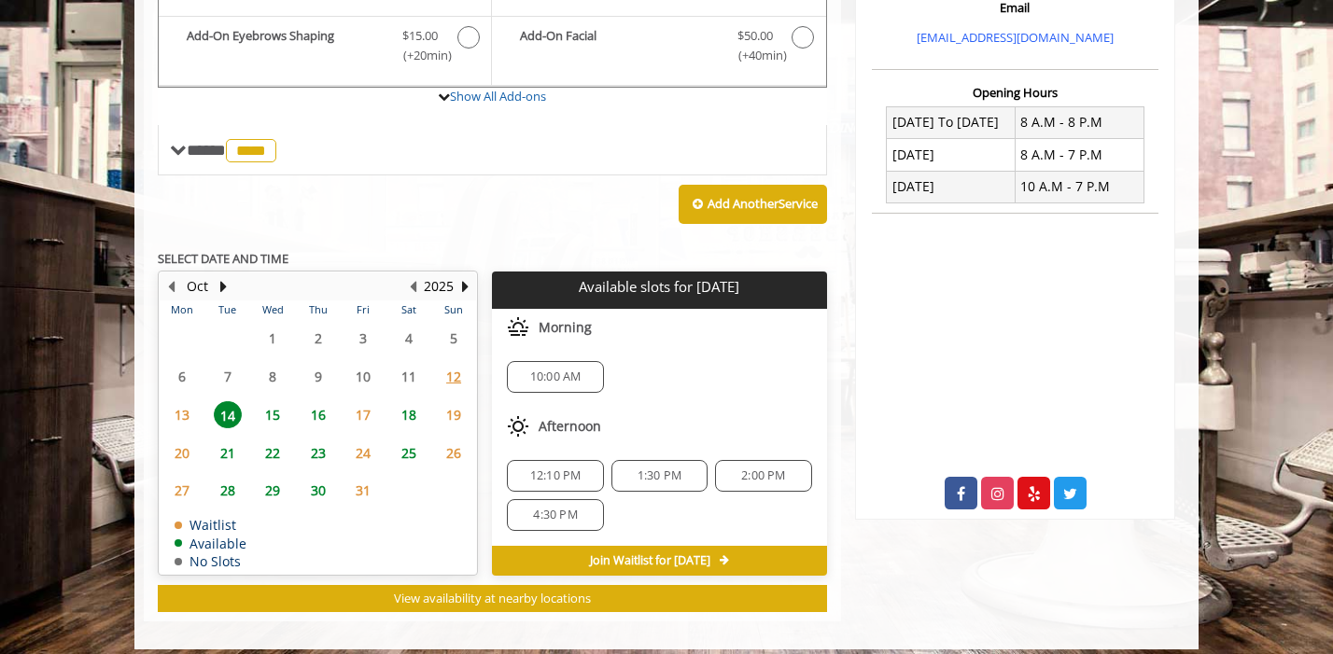
scroll to position [653, 0]
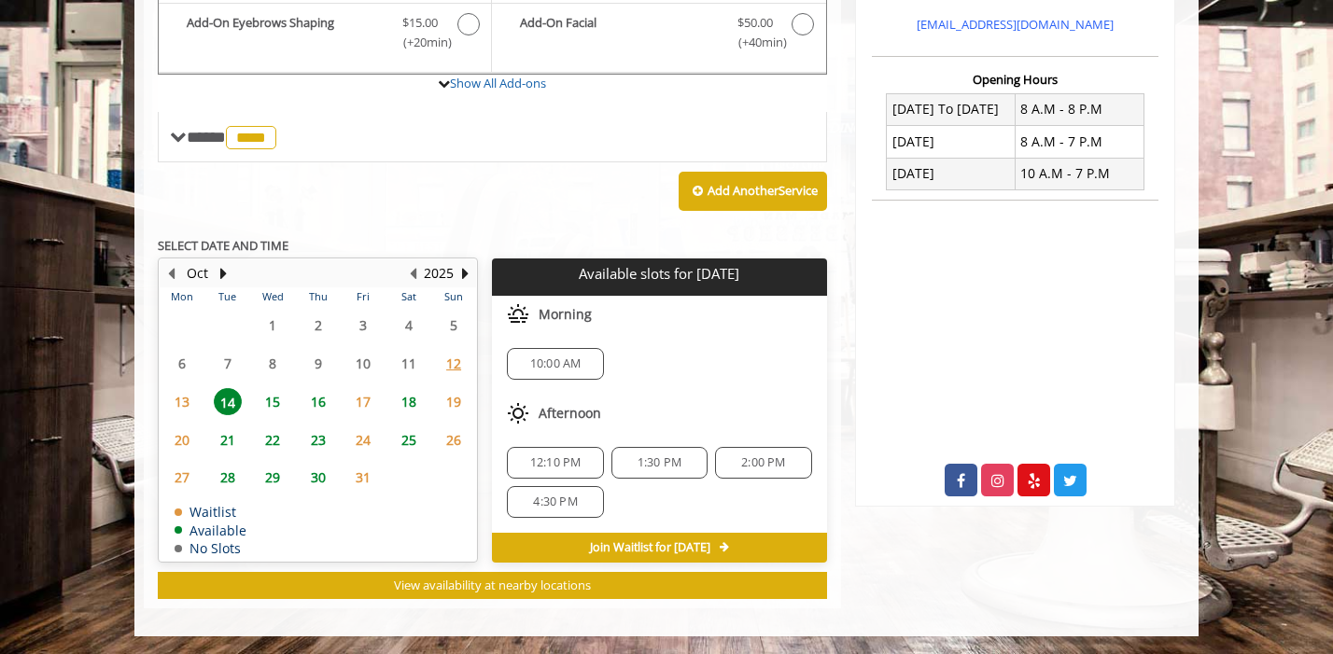
click at [275, 400] on span "15" at bounding box center [273, 401] width 28 height 27
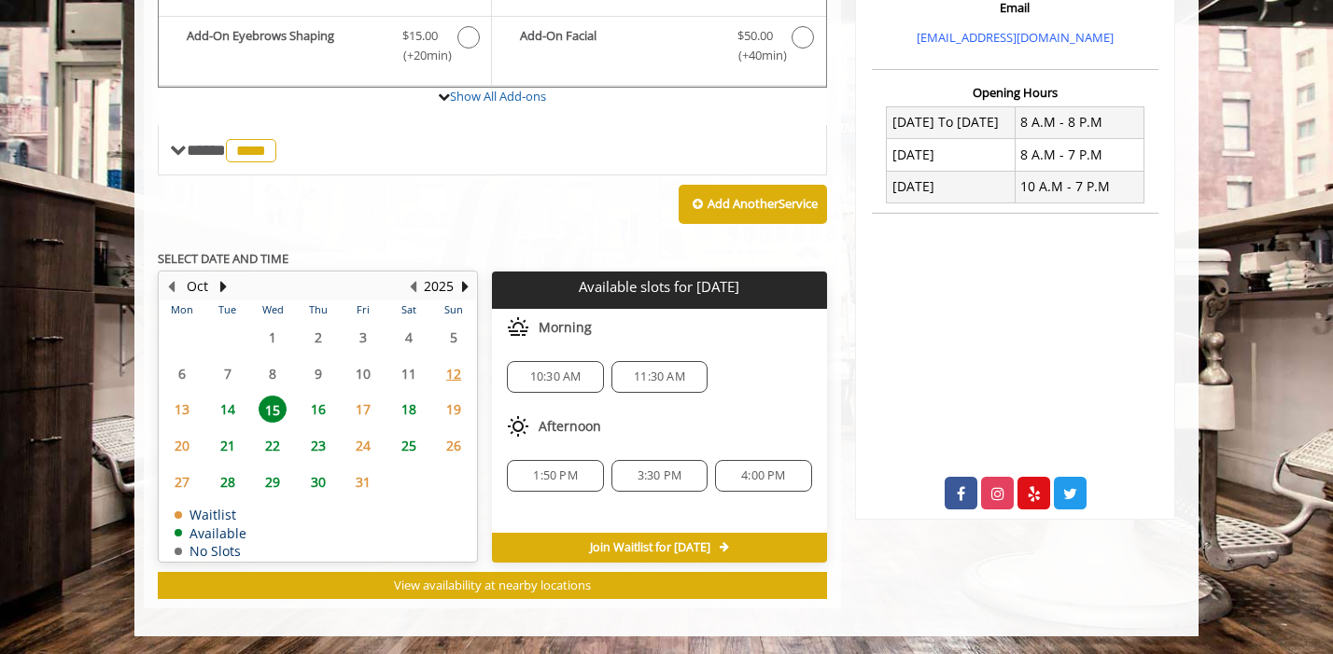
click at [309, 405] on span "16" at bounding box center [318, 409] width 28 height 27
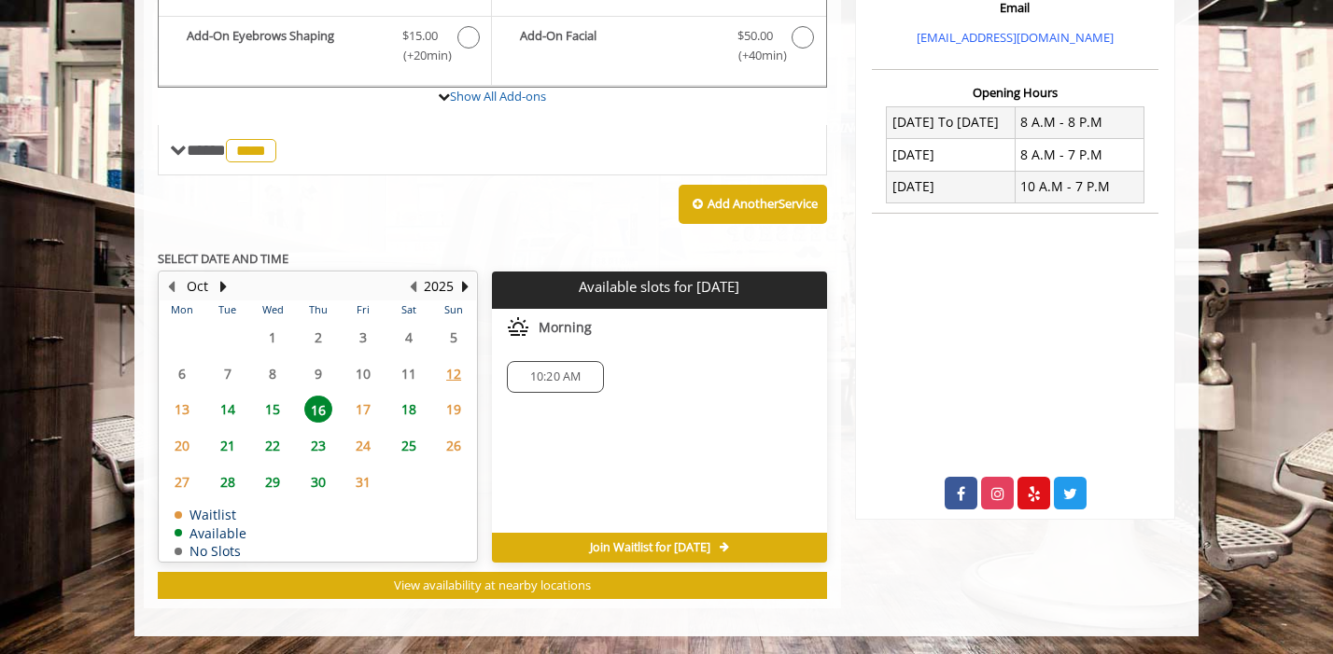
click at [412, 412] on span "18" at bounding box center [409, 409] width 28 height 27
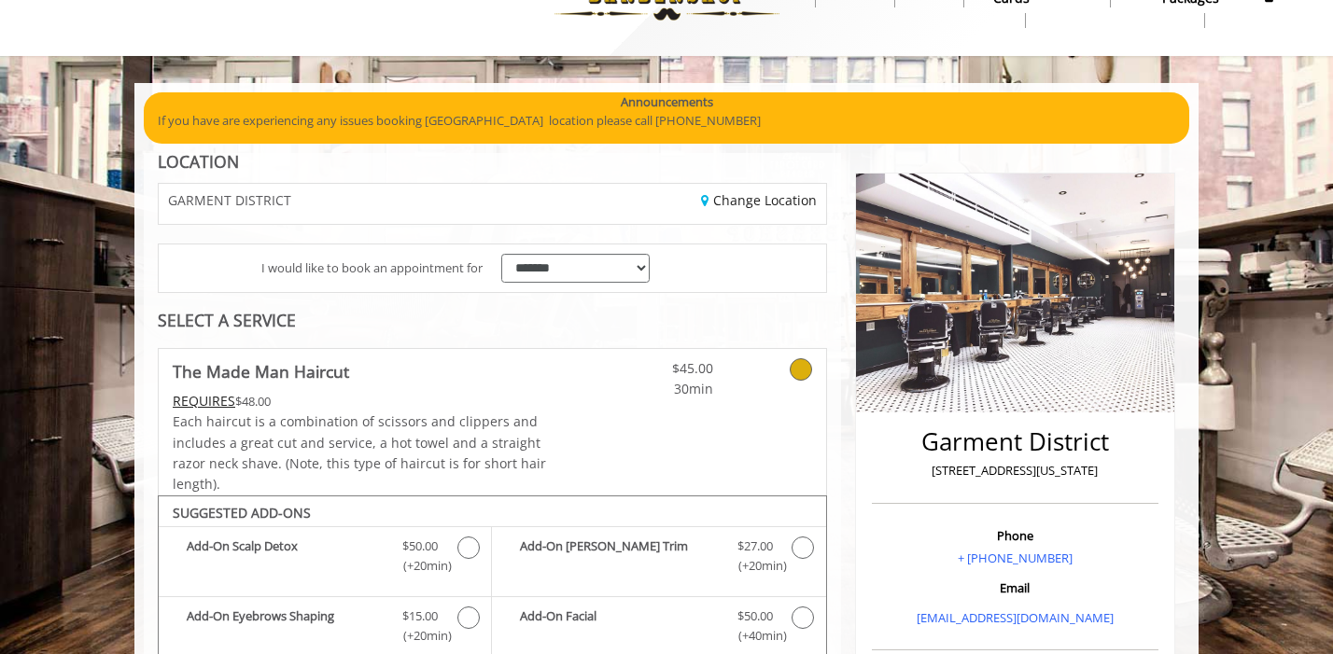
scroll to position [58, 0]
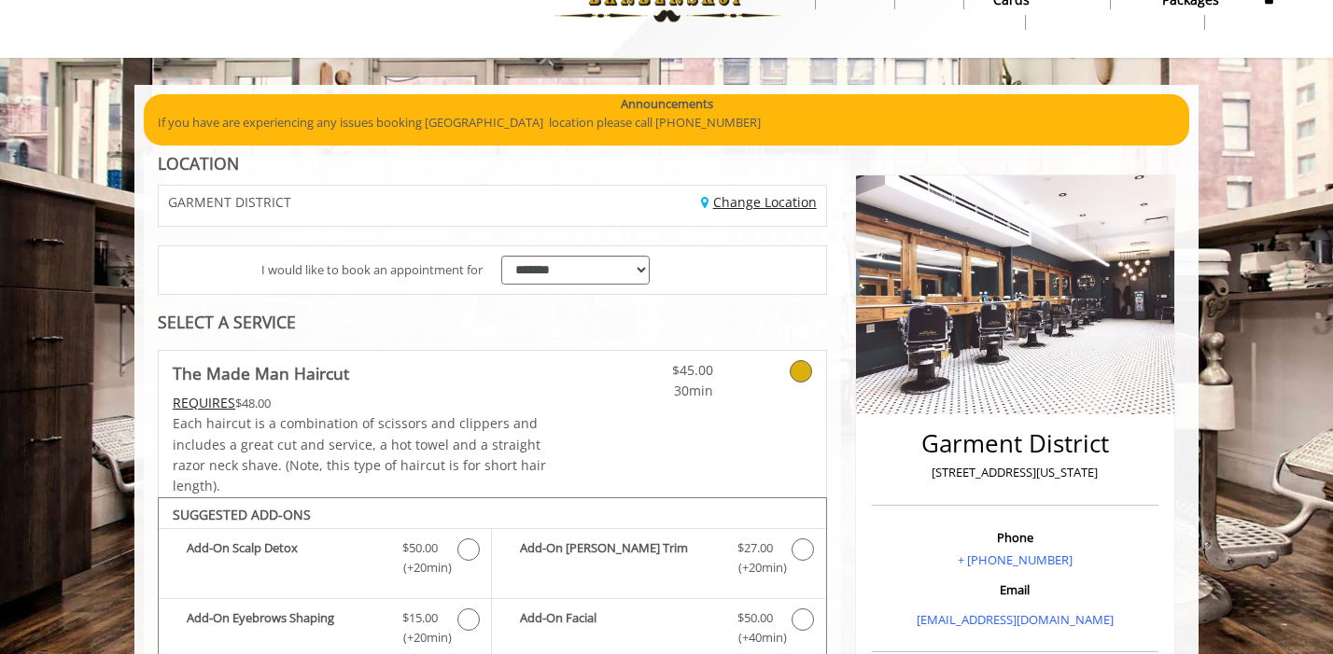
click at [718, 204] on link "Change Location" at bounding box center [759, 202] width 116 height 18
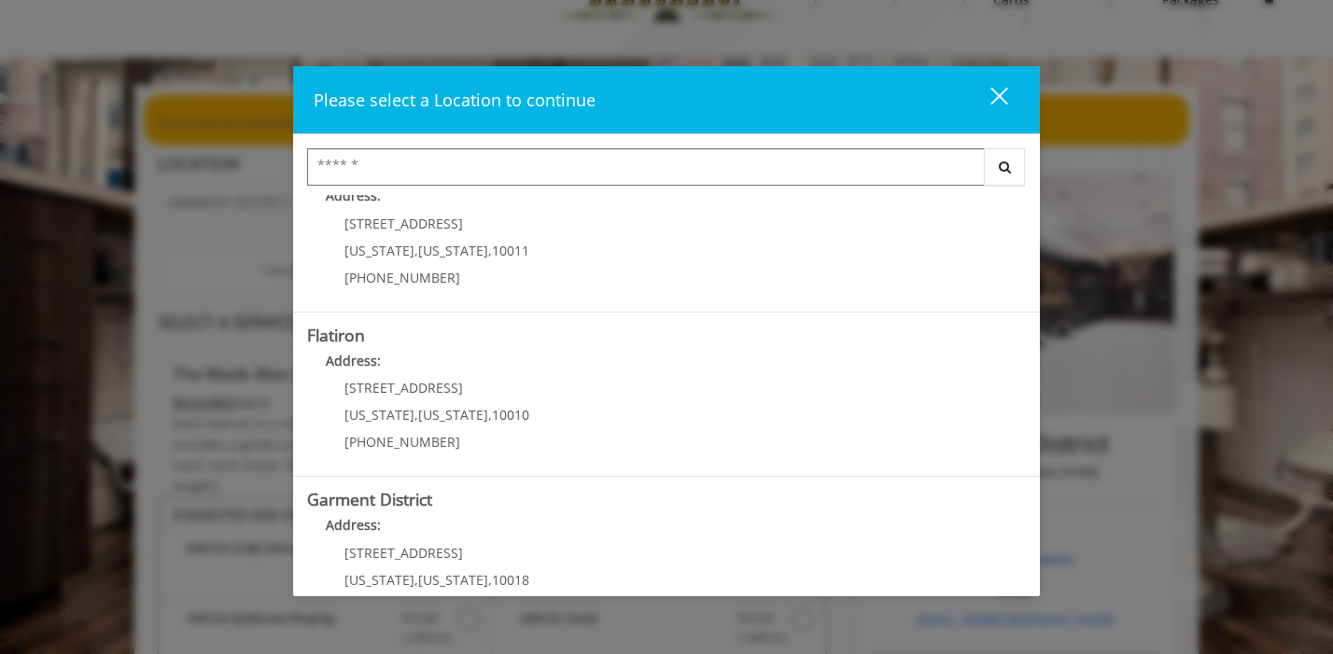
scroll to position [378, 0]
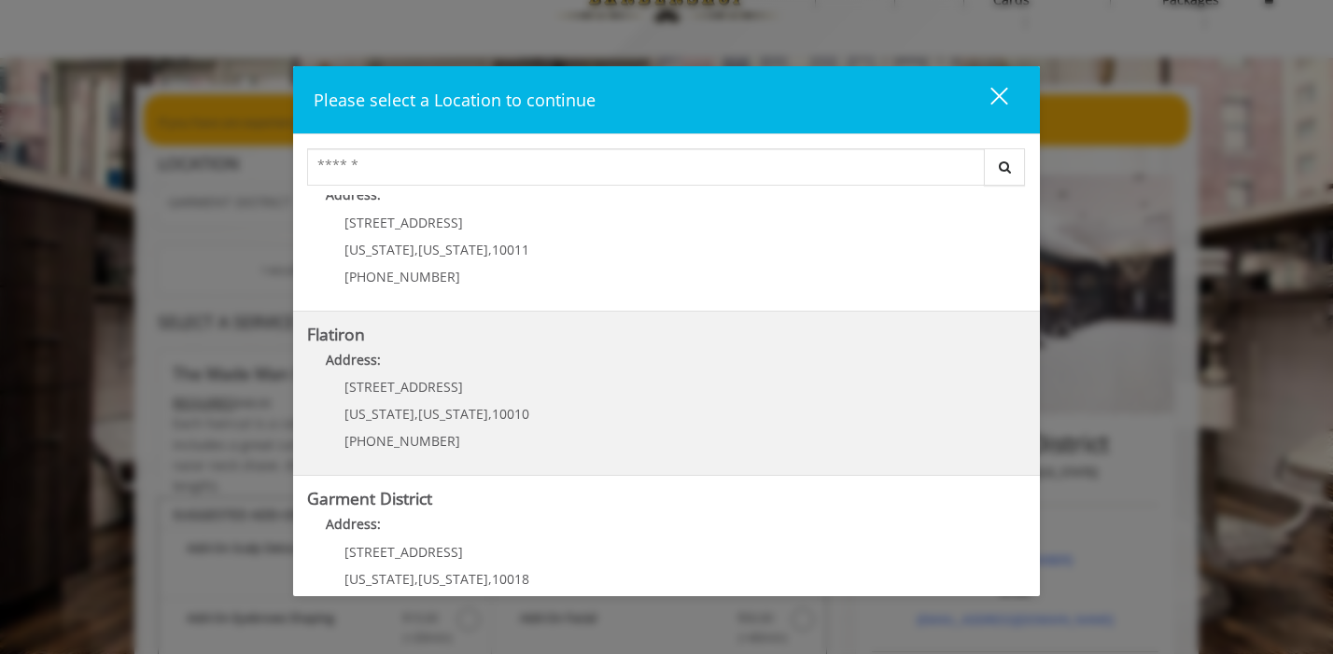
click at [535, 405] on "Flatiron Address: 10 E 23rd St New York , New York , 10010 (917) 475-1765" at bounding box center [666, 394] width 719 height 136
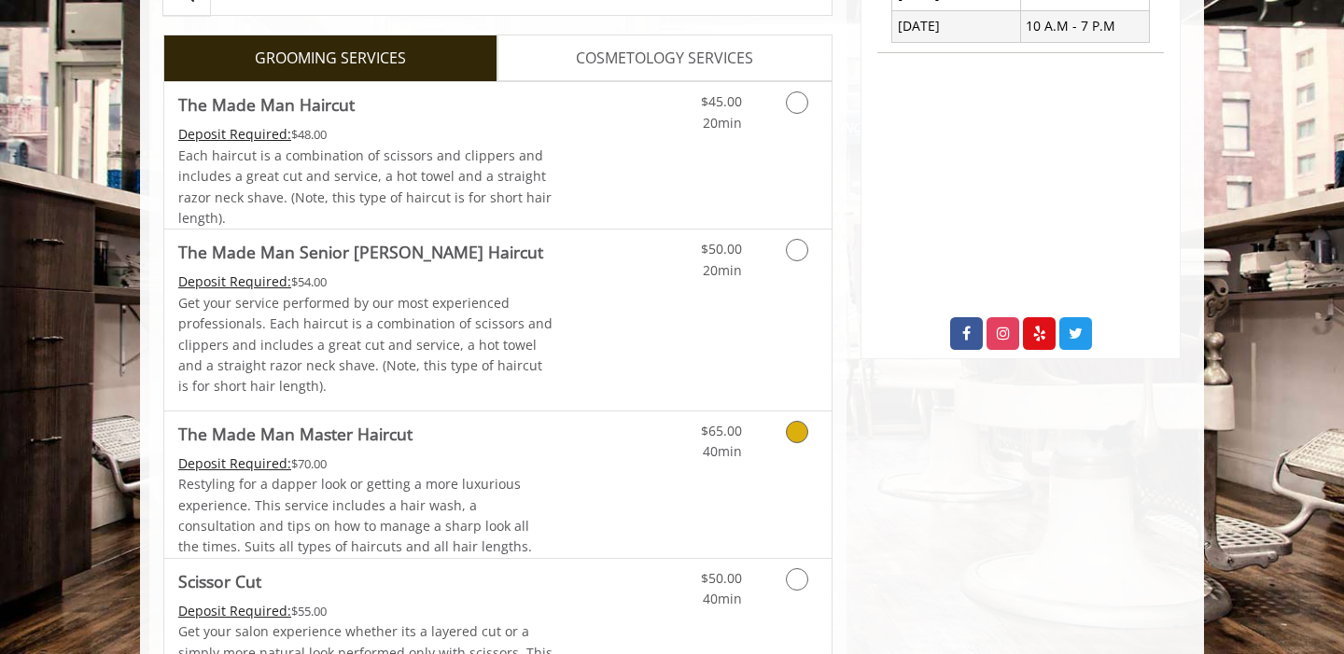
scroll to position [574, 0]
click at [798, 135] on div "$45.00 20min" at bounding box center [748, 156] width 167 height 147
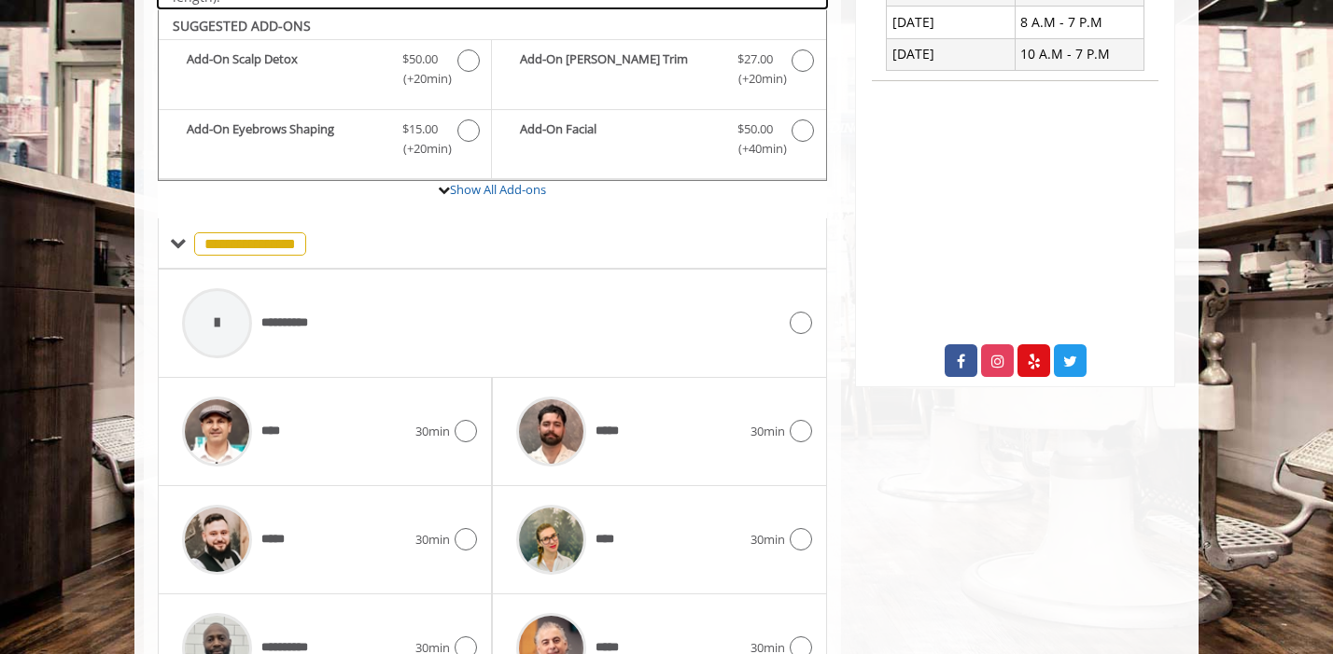
scroll to position [555, 0]
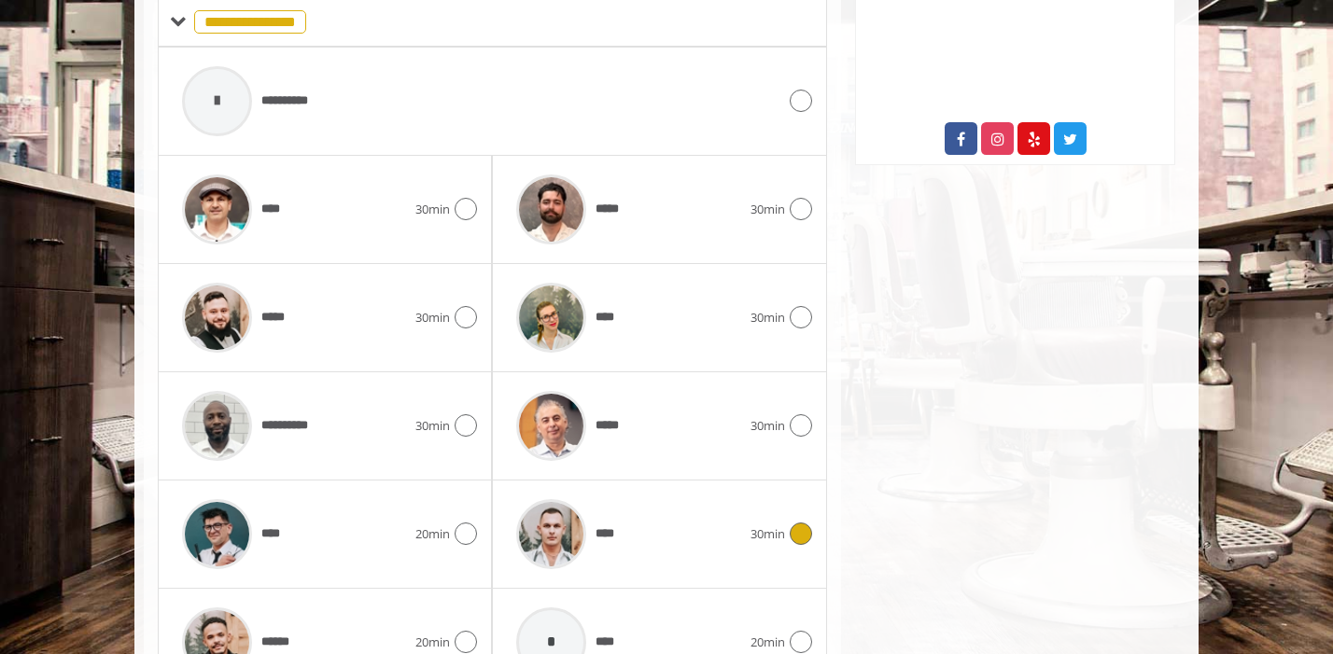
click at [743, 537] on div "****" at bounding box center [628, 534] width 243 height 89
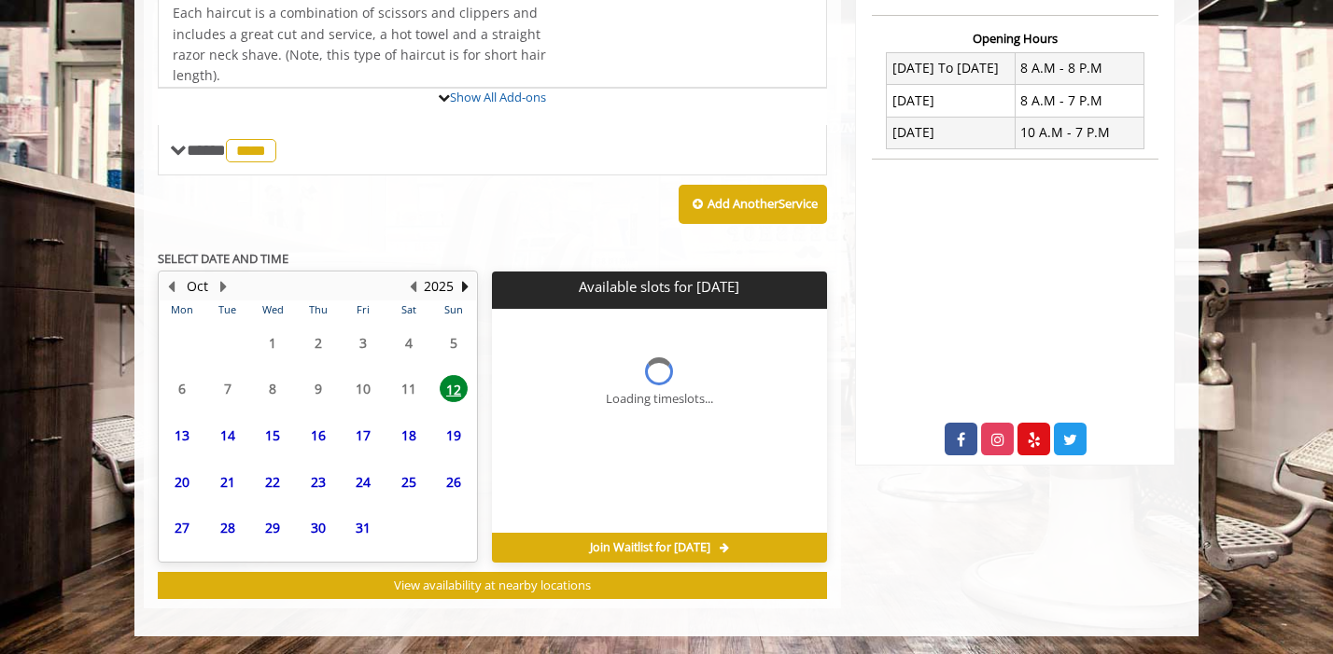
scroll to position [640, 0]
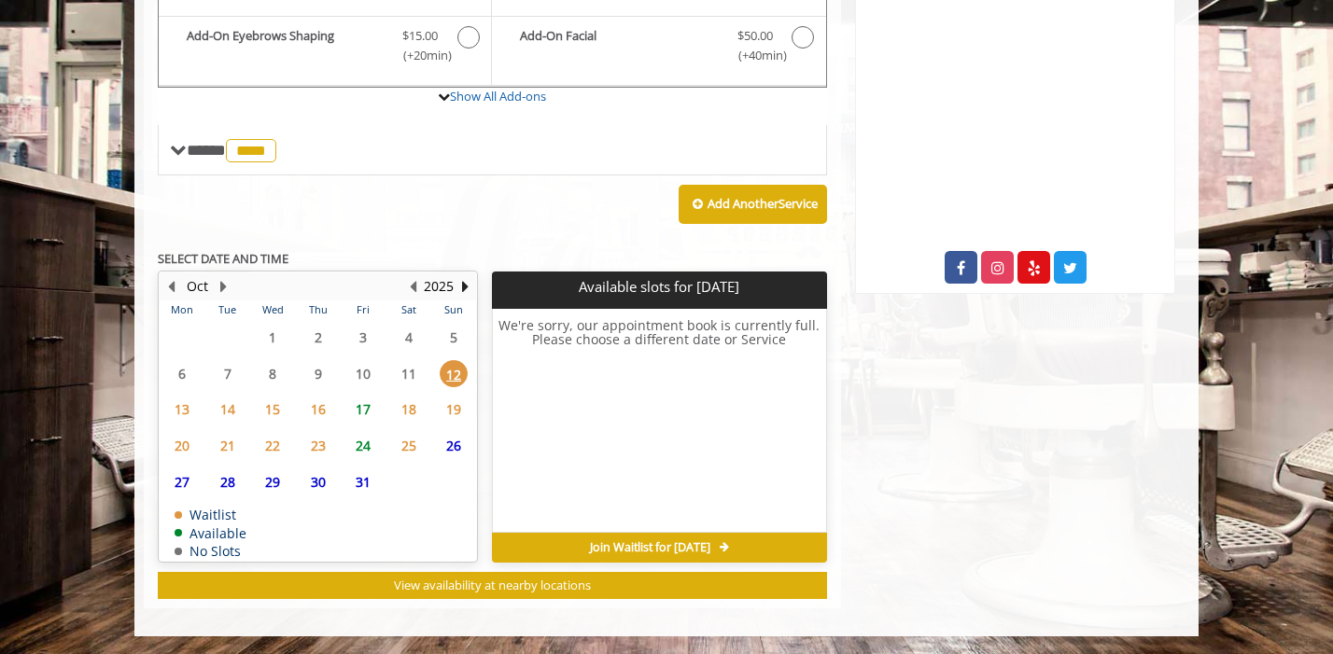
click at [366, 407] on span "17" at bounding box center [363, 409] width 28 height 27
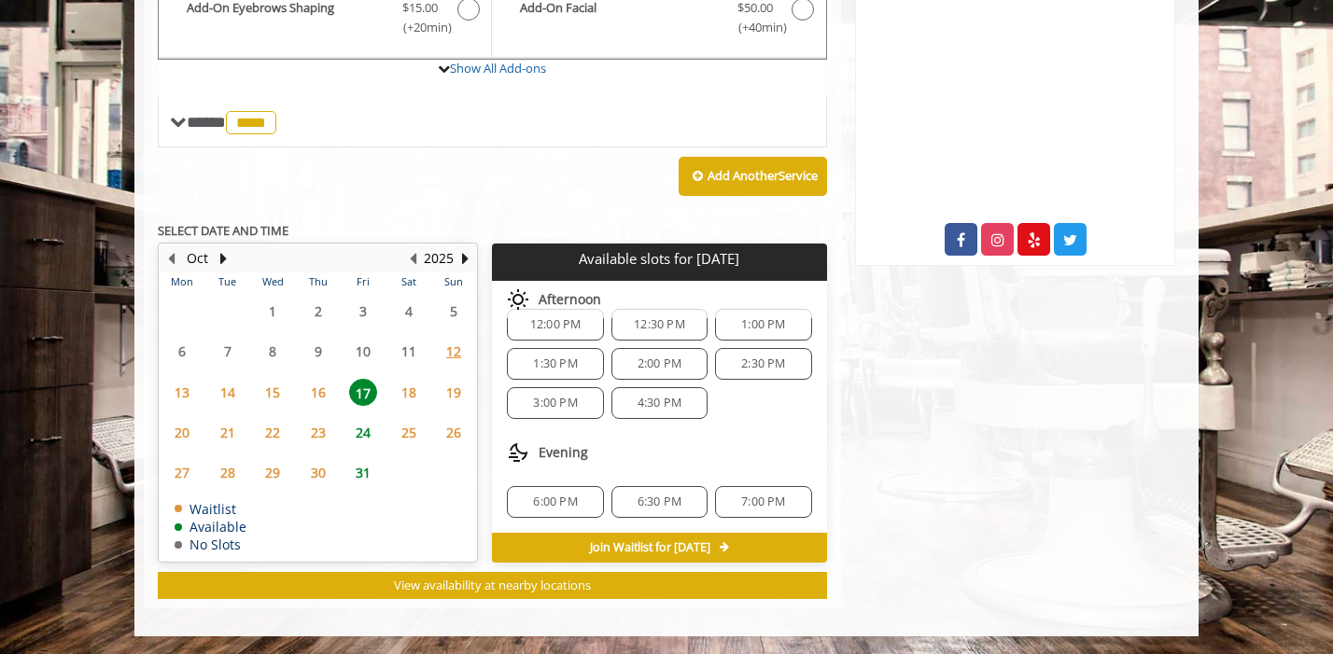
scroll to position [147, 0]
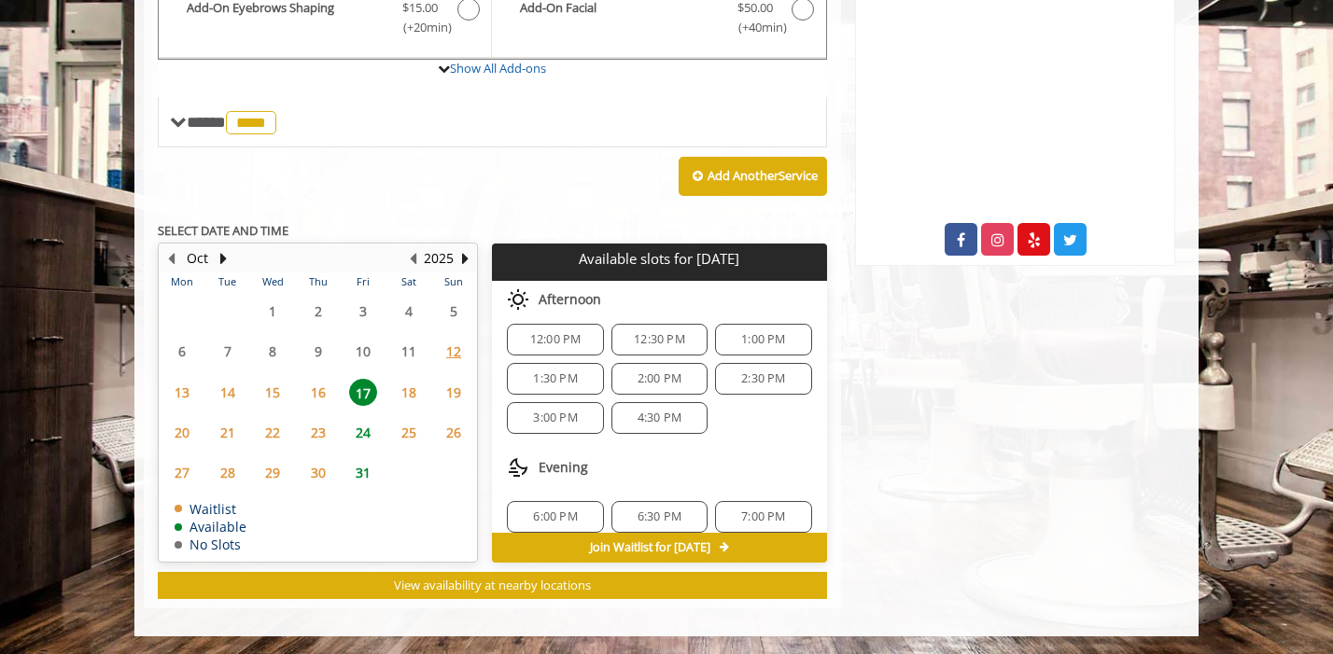
click at [570, 418] on span "3:00 PM" at bounding box center [555, 418] width 44 height 15
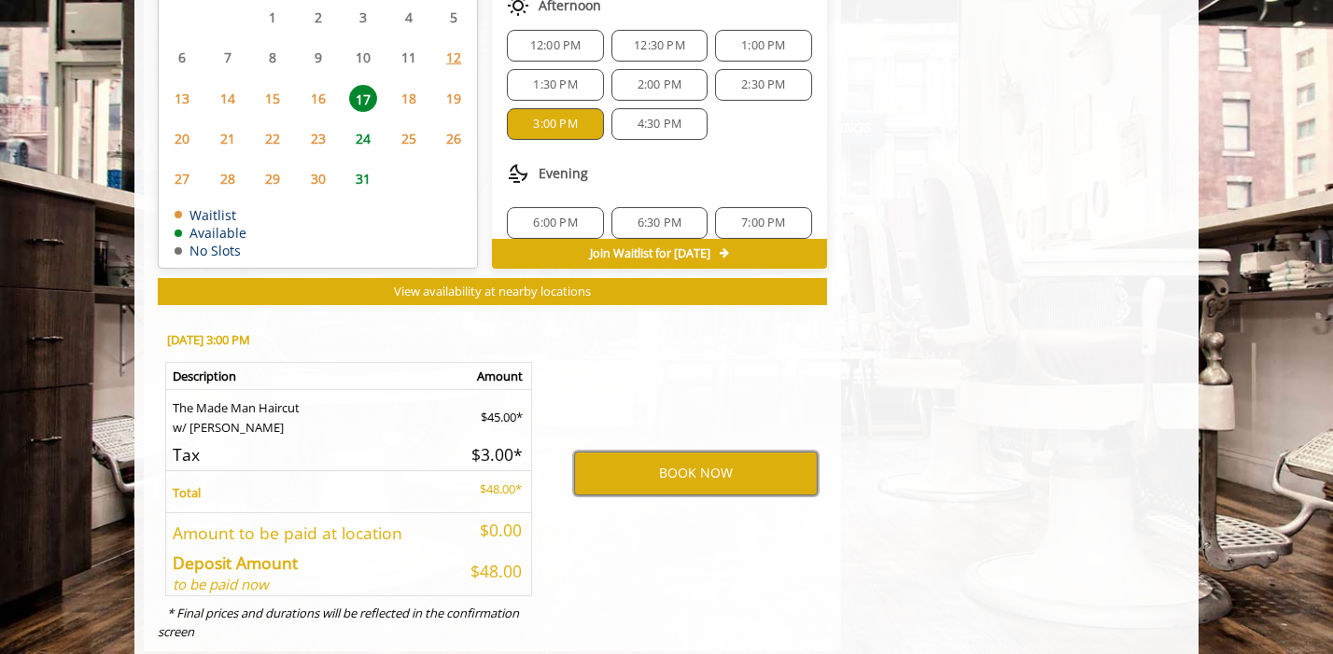
scroll to position [1005, 0]
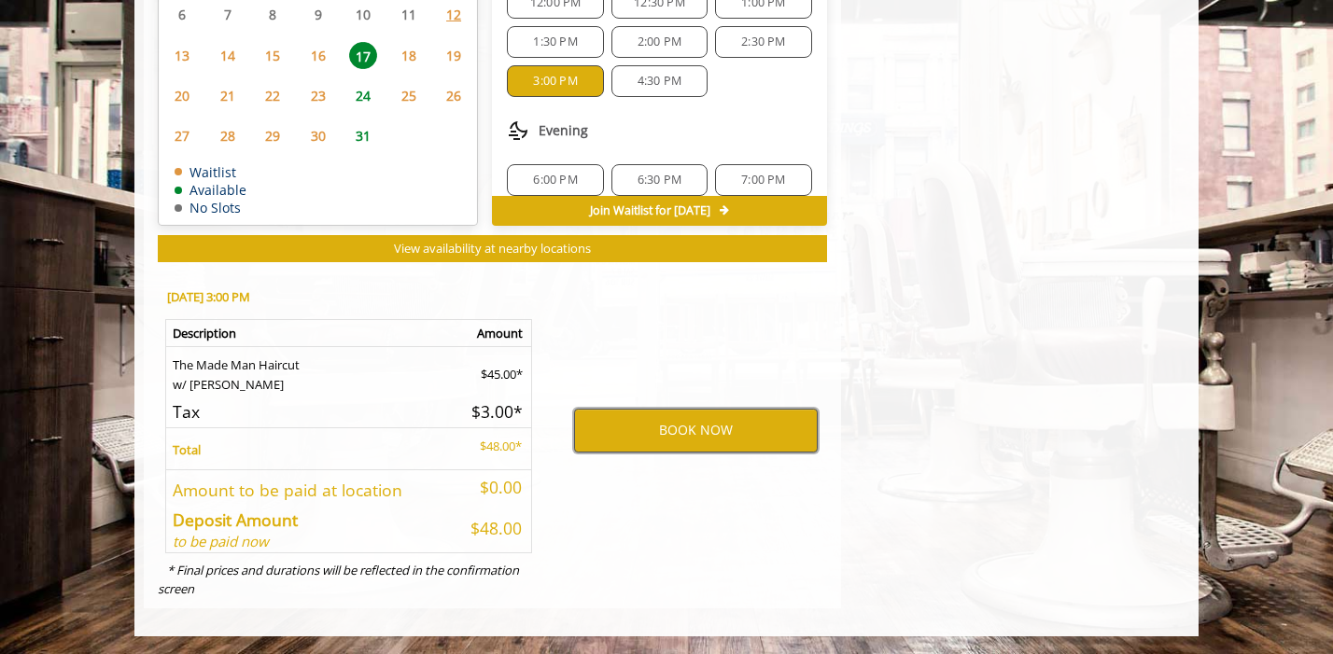
click at [753, 442] on button "BOOK NOW" at bounding box center [696, 430] width 244 height 43
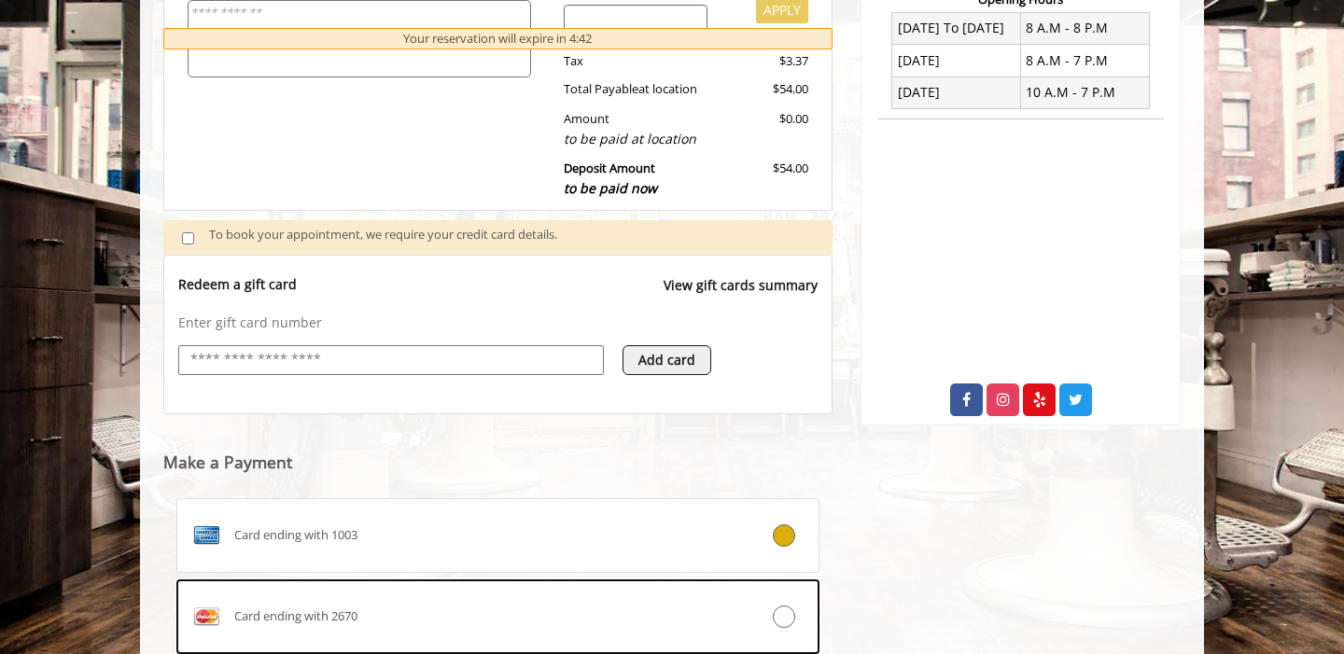
scroll to position [745, 0]
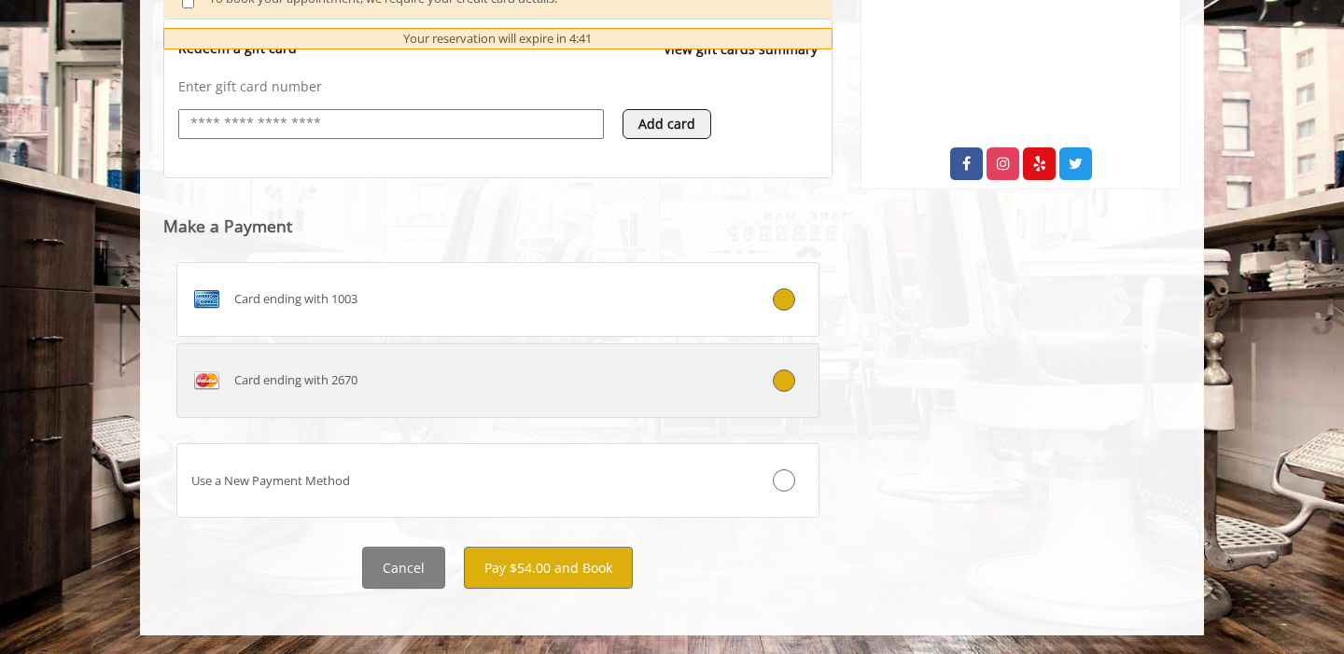
click at [777, 367] on label "Card ending with 2670" at bounding box center [497, 381] width 643 height 75
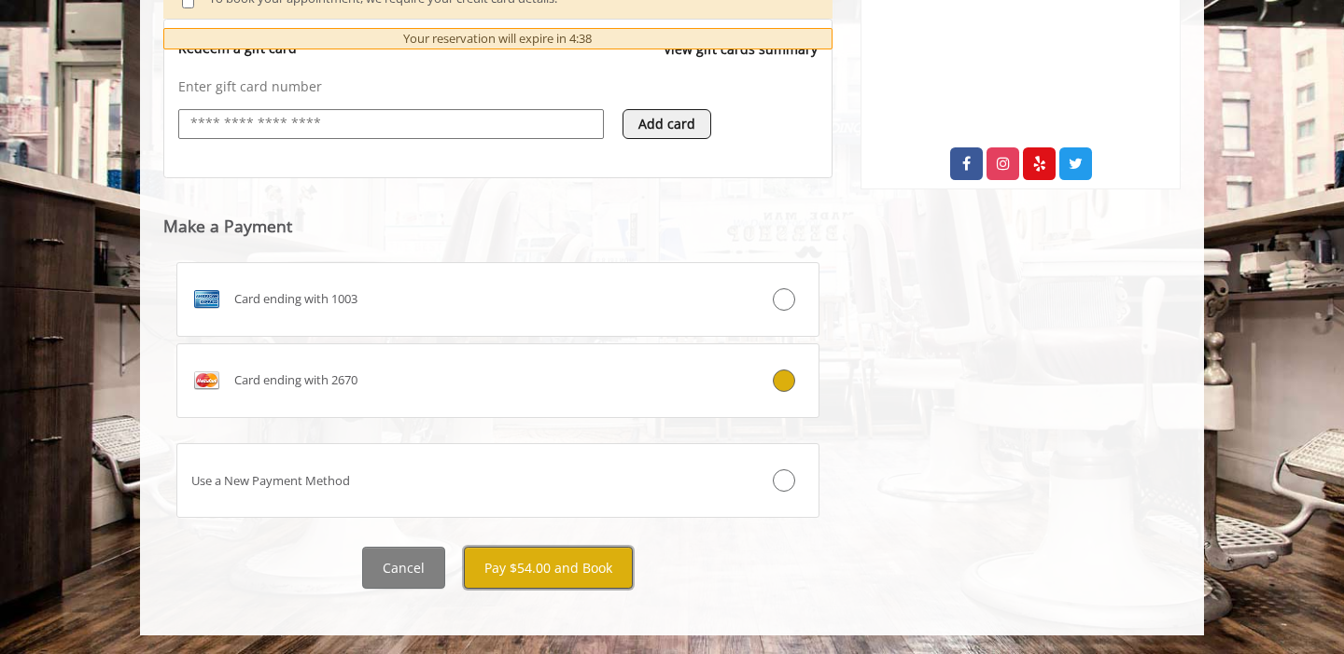
click at [596, 567] on button "Pay $54.00 and Book" at bounding box center [548, 568] width 169 height 42
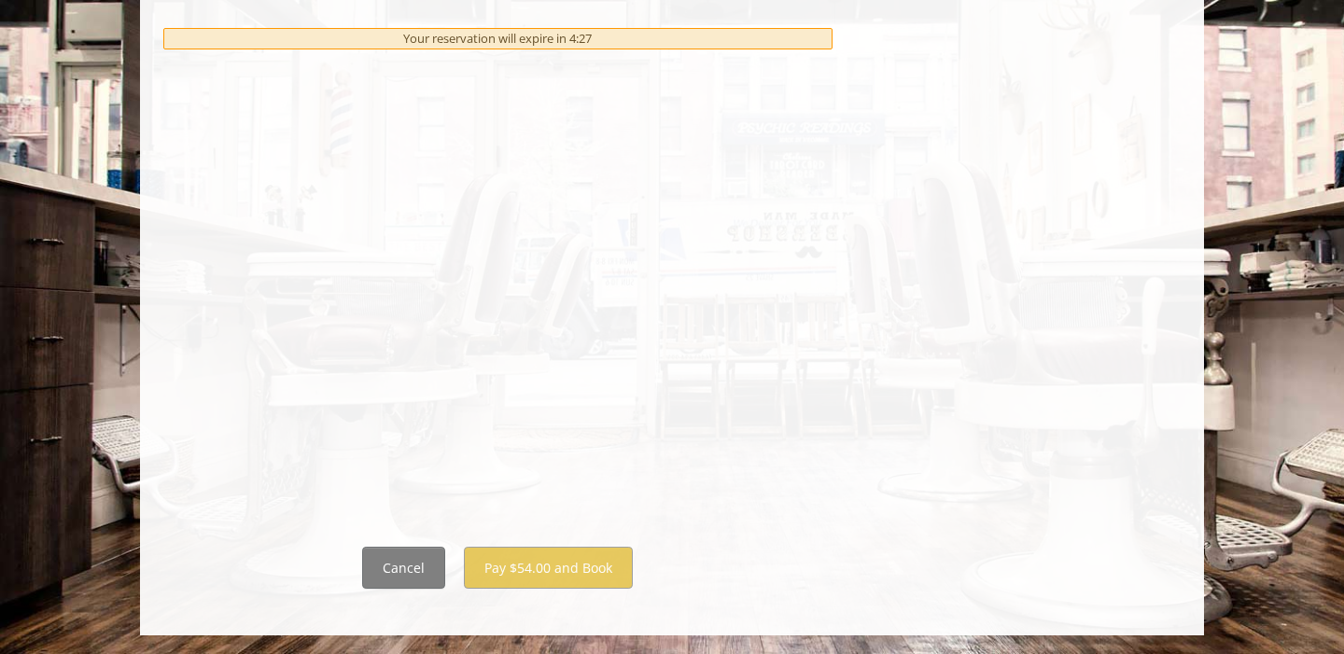
scroll to position [1062, 0]
